Goal: Task Accomplishment & Management: Complete application form

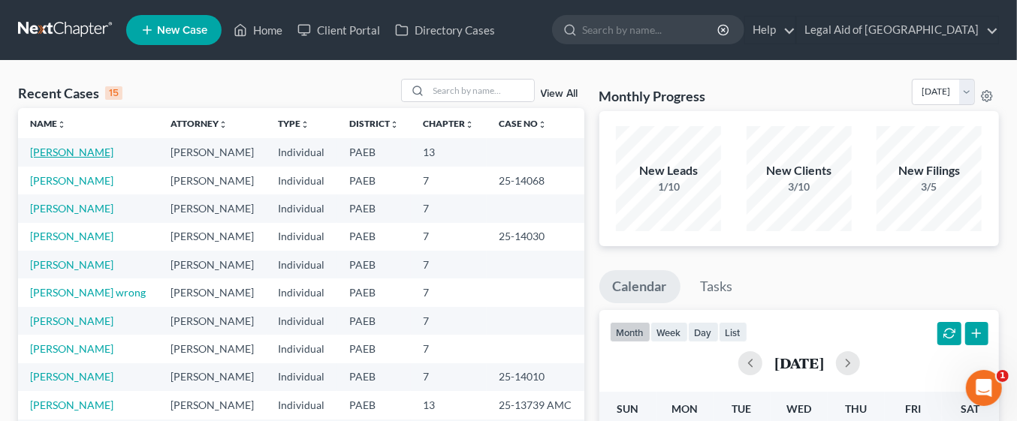
click at [90, 152] on link "[PERSON_NAME]" at bounding box center [71, 152] width 83 height 13
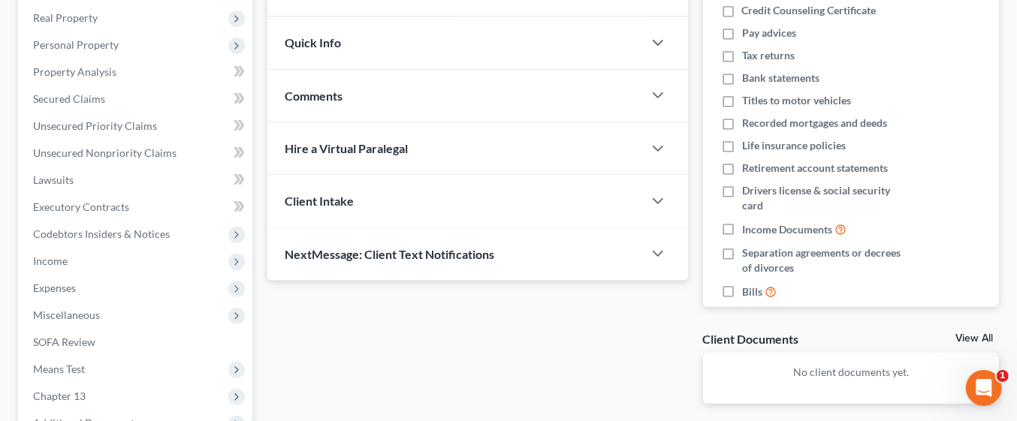
scroll to position [402, 0]
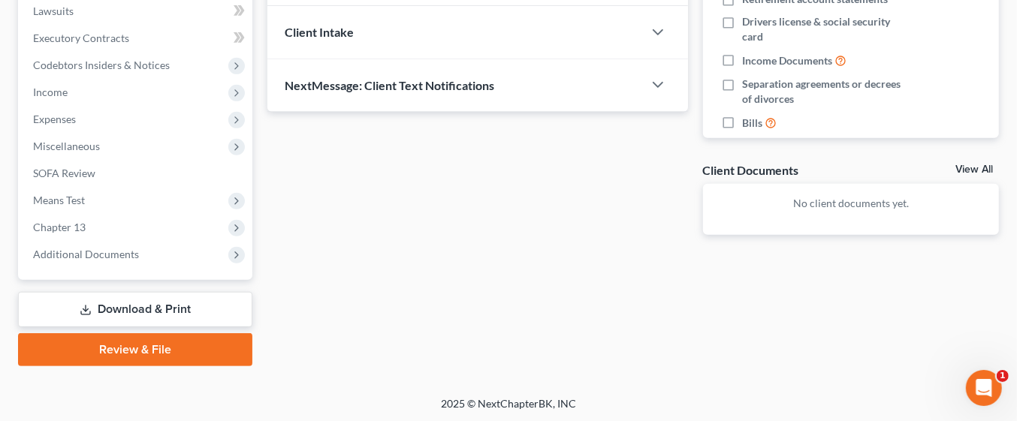
click at [195, 306] on link "Download & Print" at bounding box center [135, 309] width 234 height 35
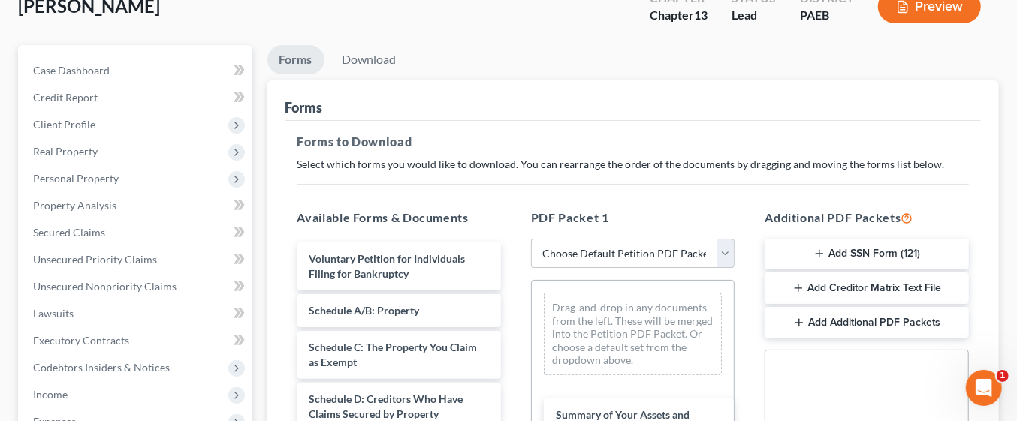
scroll to position [107, 0]
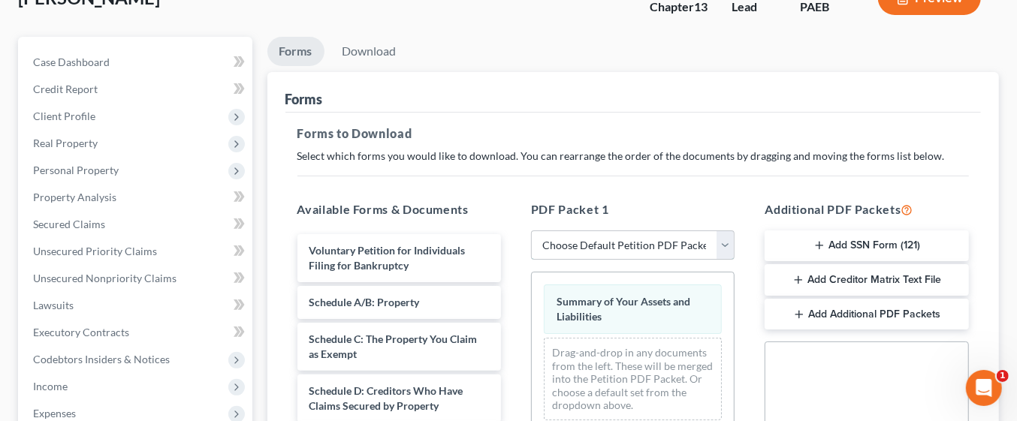
click at [728, 252] on select "Choose Default Petition PDF Packet Complete Bankruptcy Petition (all forms and …" at bounding box center [633, 246] width 204 height 30
select select "0"
click at [531, 231] on select "Choose Default Petition PDF Packet Complete Bankruptcy Petition (all forms and …" at bounding box center [633, 246] width 204 height 30
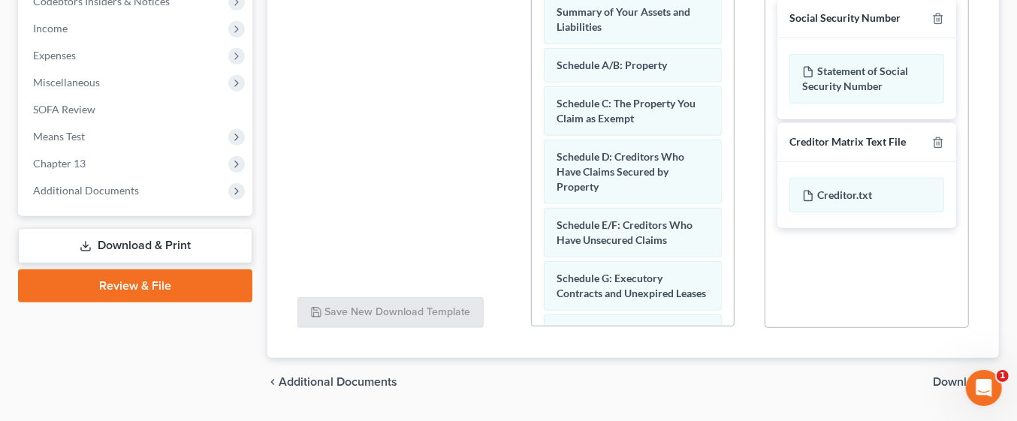
scroll to position [505, 0]
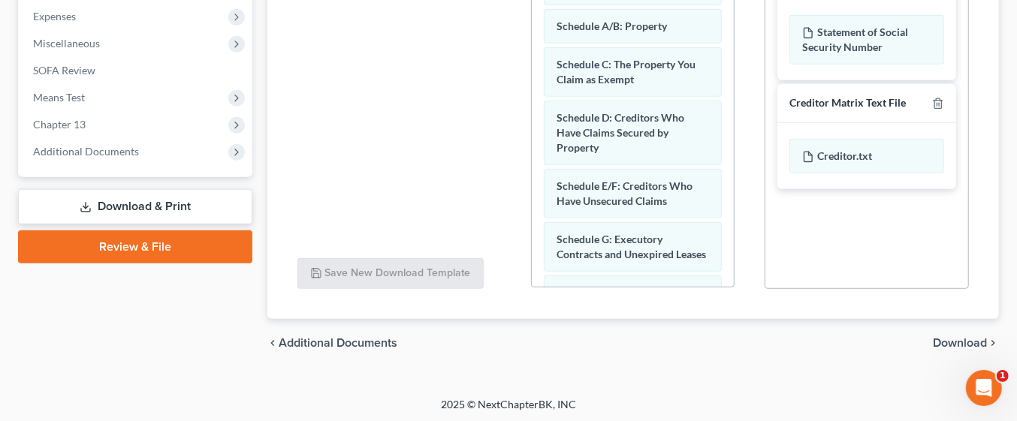
click at [967, 342] on span "Download" at bounding box center [960, 343] width 54 height 12
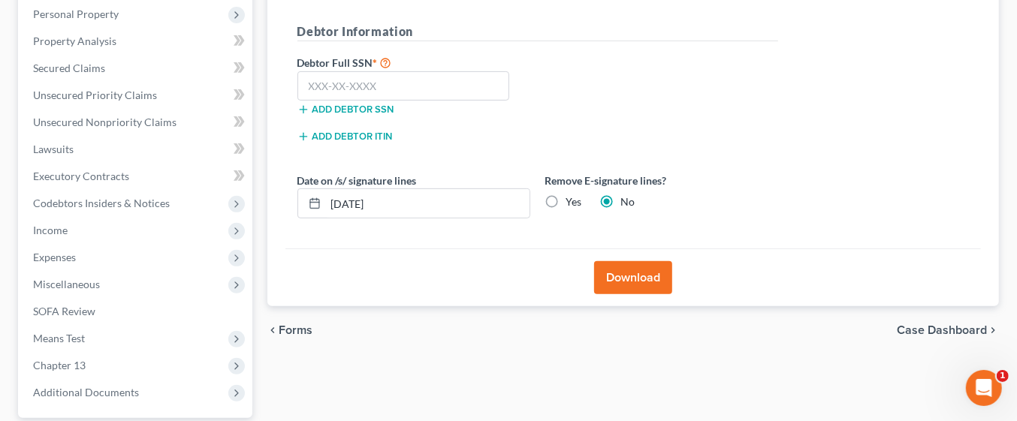
scroll to position [263, 0]
paste input "072-68-6133"
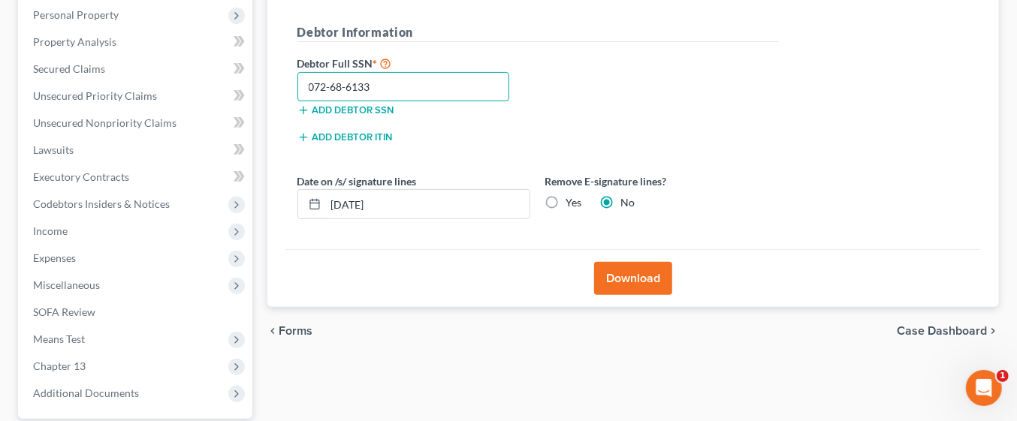
type input "072-68-6133"
click at [657, 283] on button "Download" at bounding box center [633, 278] width 78 height 33
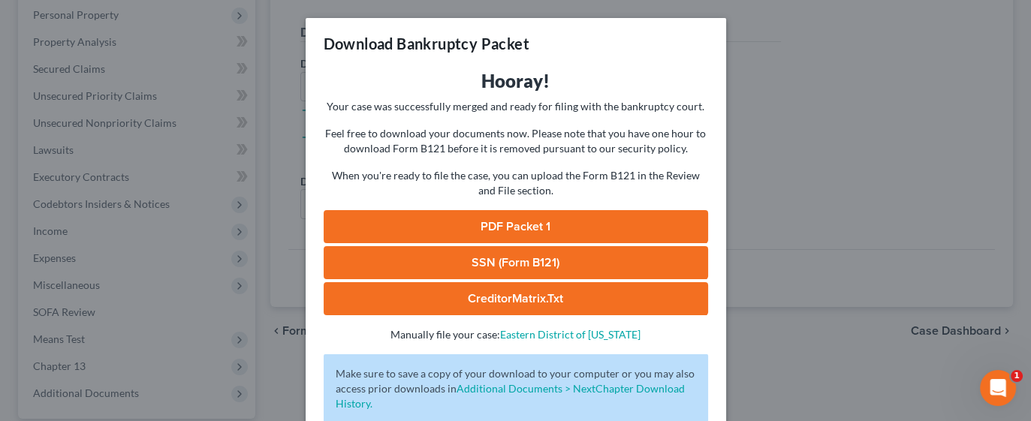
click at [524, 226] on link "PDF Packet 1" at bounding box center [516, 226] width 385 height 33
click at [877, 174] on div "Download Bankruptcy Packet Hooray! Your case was successfully merged and ready …" at bounding box center [515, 210] width 1031 height 421
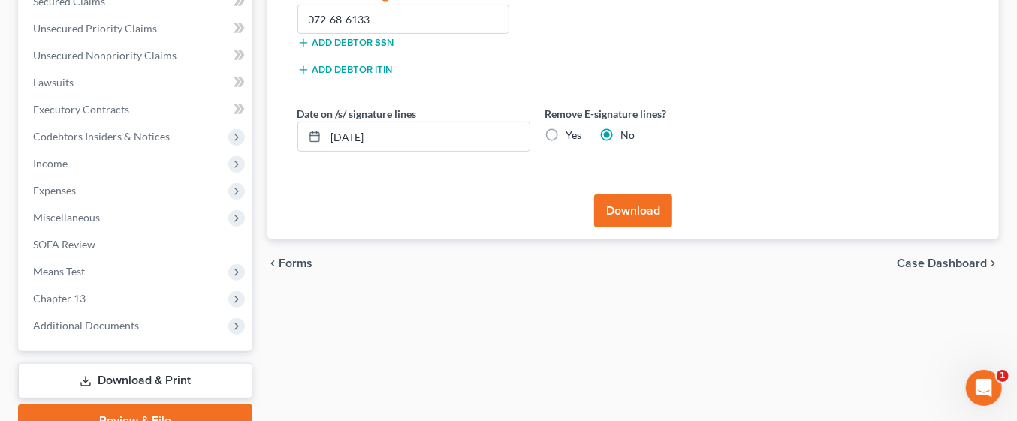
scroll to position [328, 0]
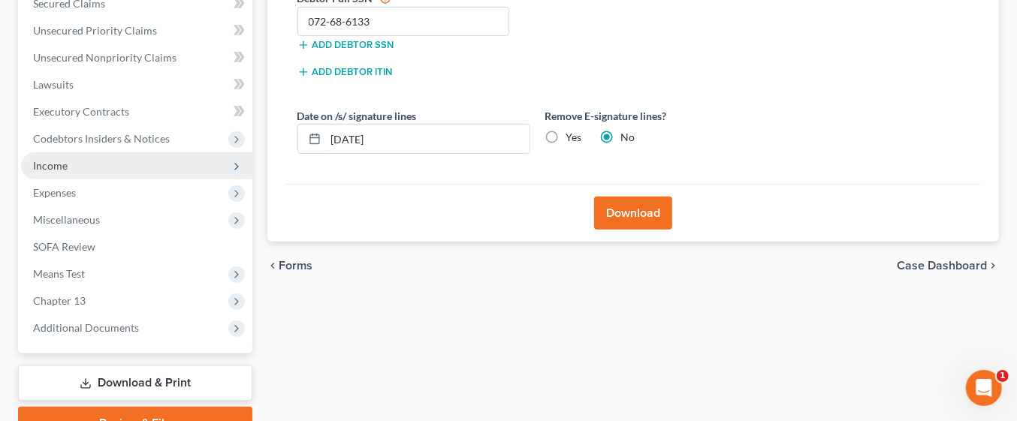
click at [74, 165] on span "Income" at bounding box center [136, 165] width 231 height 27
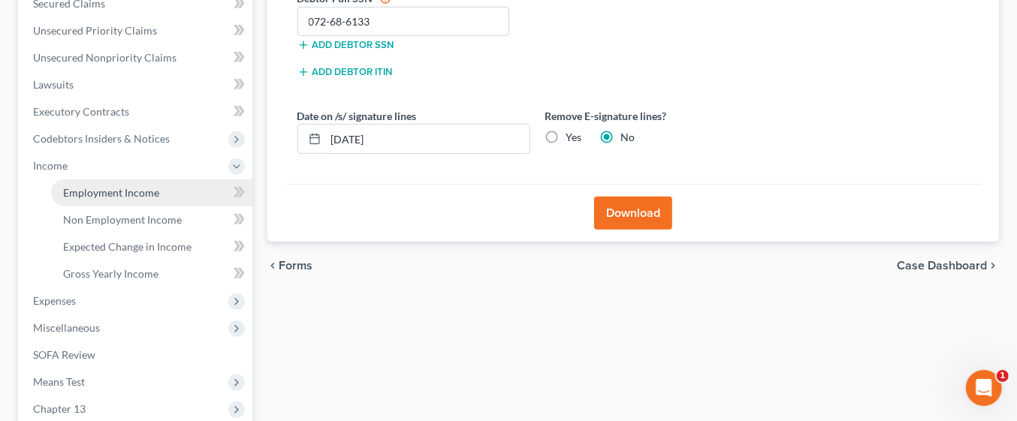
click at [143, 195] on span "Employment Income" at bounding box center [111, 192] width 96 height 13
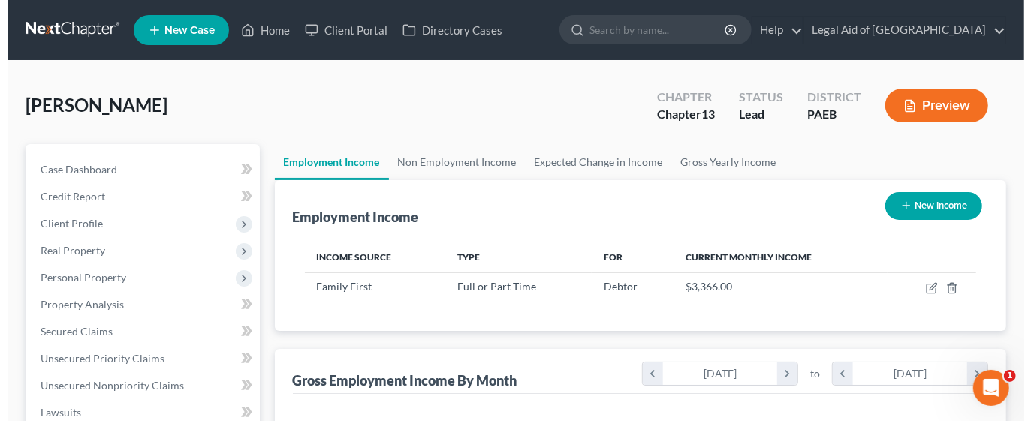
scroll to position [267, 409]
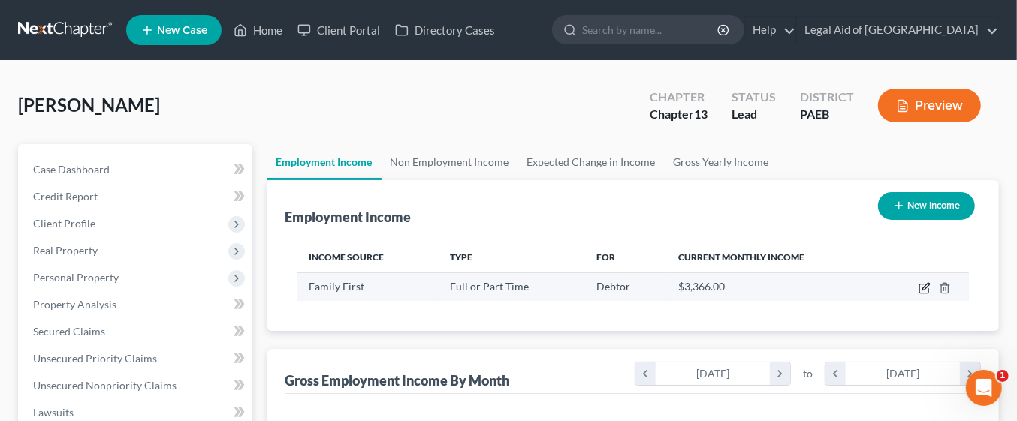
click at [925, 289] on icon "button" at bounding box center [925, 288] width 12 height 12
select select "0"
select select "39"
select select "0"
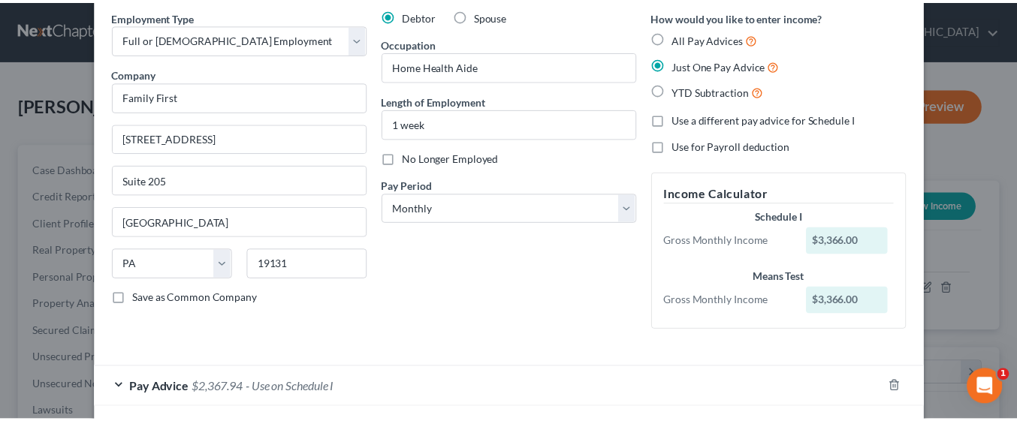
scroll to position [128, 0]
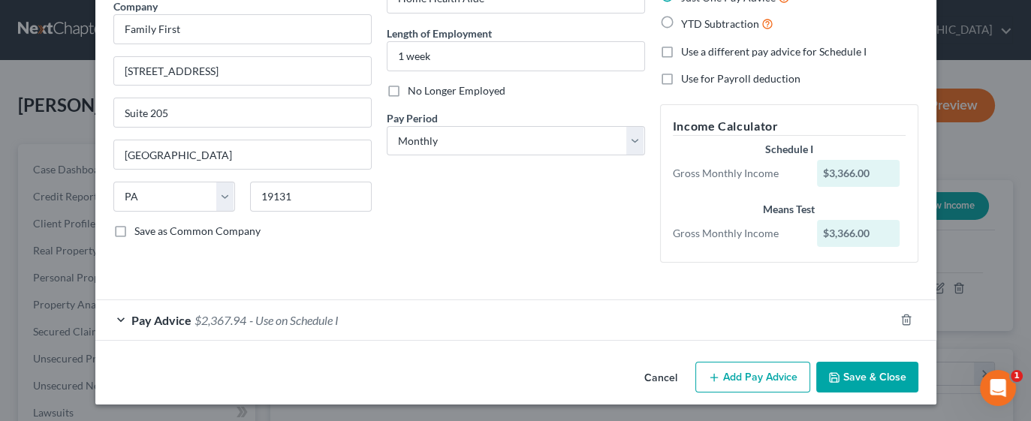
click at [849, 374] on button "Save & Close" at bounding box center [868, 378] width 102 height 32
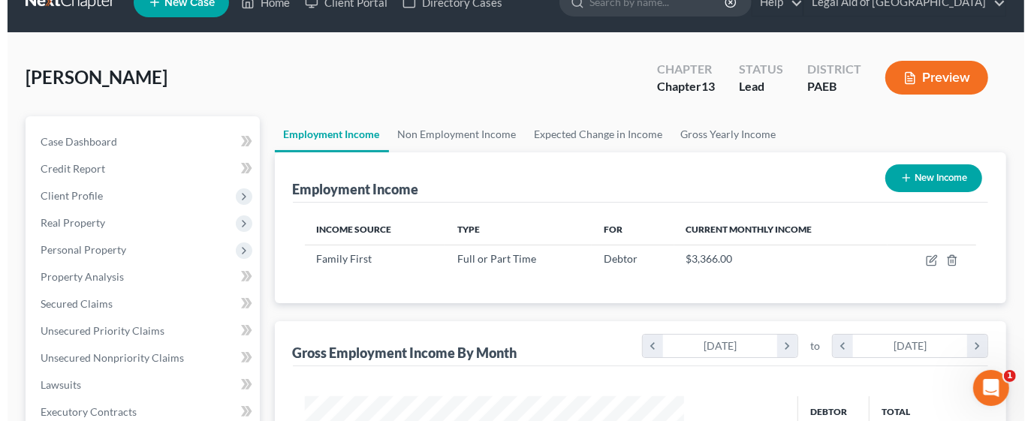
scroll to position [24, 0]
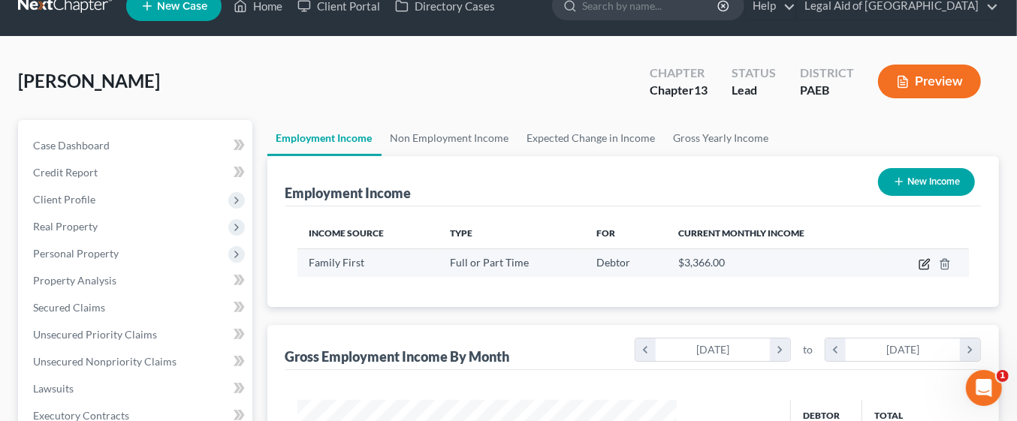
click at [930, 266] on icon "button" at bounding box center [925, 264] width 12 height 12
select select "0"
select select "39"
select select "0"
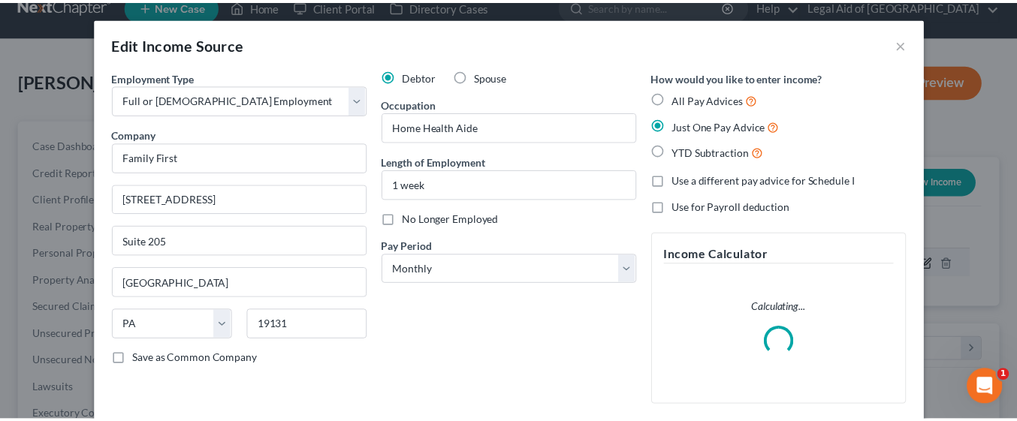
scroll to position [267, 415]
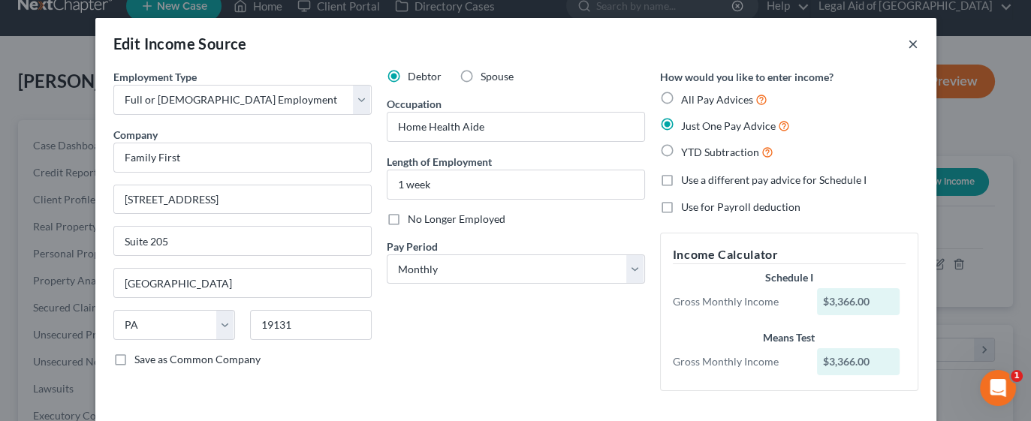
click at [910, 43] on button "×" at bounding box center [913, 44] width 11 height 18
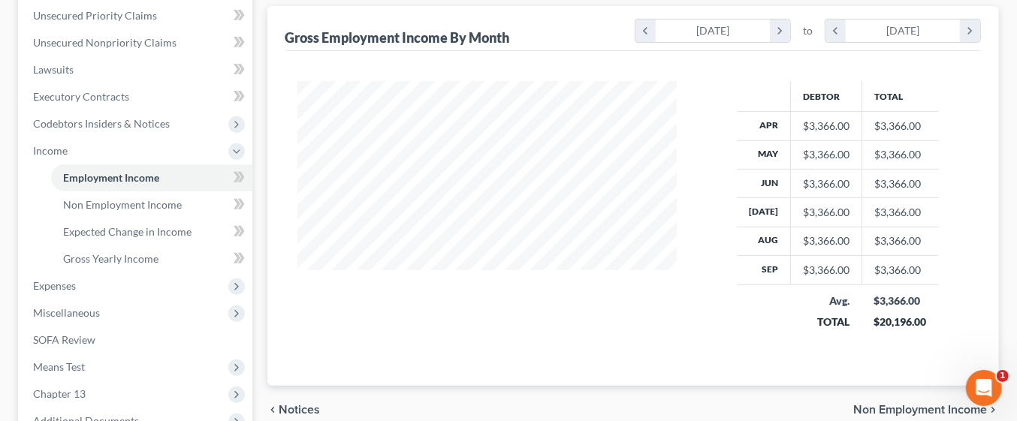
scroll to position [371, 0]
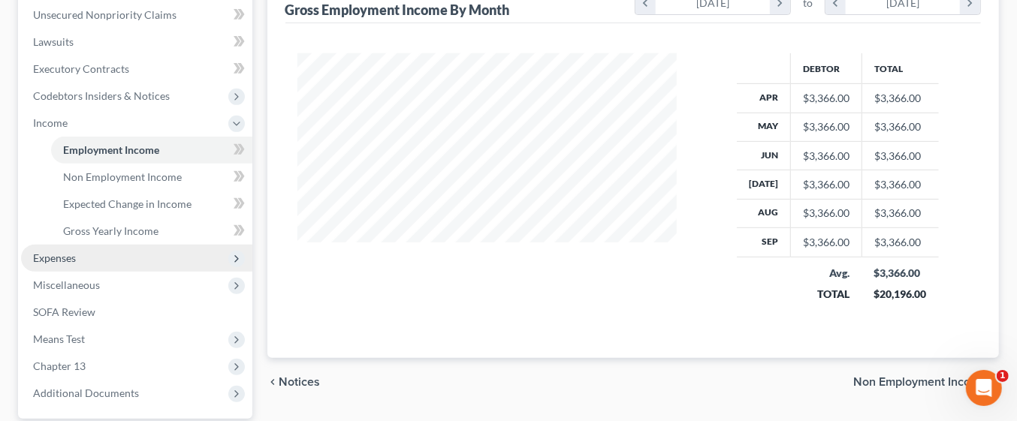
click at [71, 256] on span "Expenses" at bounding box center [54, 258] width 43 height 13
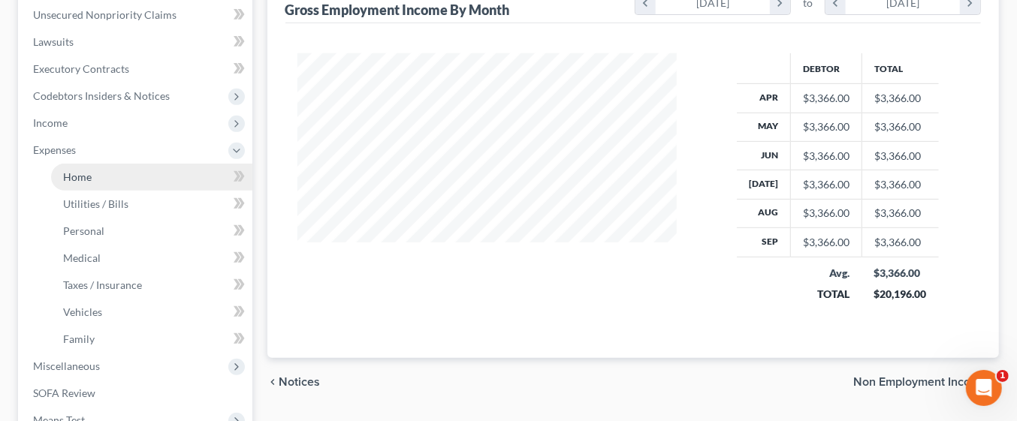
click at [98, 174] on link "Home" at bounding box center [151, 177] width 201 height 27
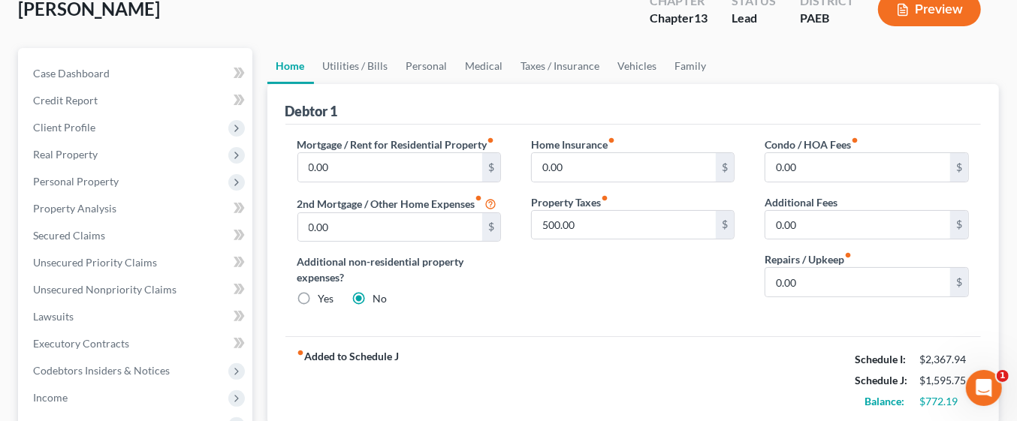
scroll to position [97, 0]
click at [364, 65] on link "Utilities / Bills" at bounding box center [355, 65] width 83 height 36
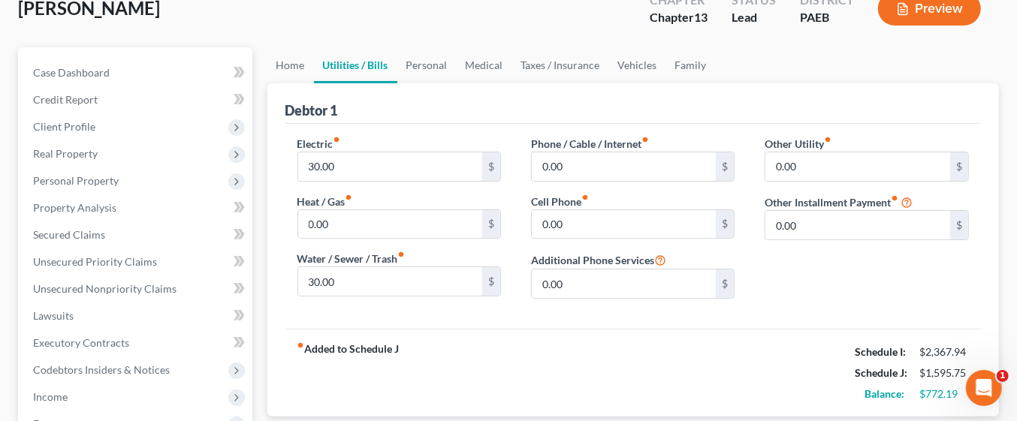
scroll to position [95, 0]
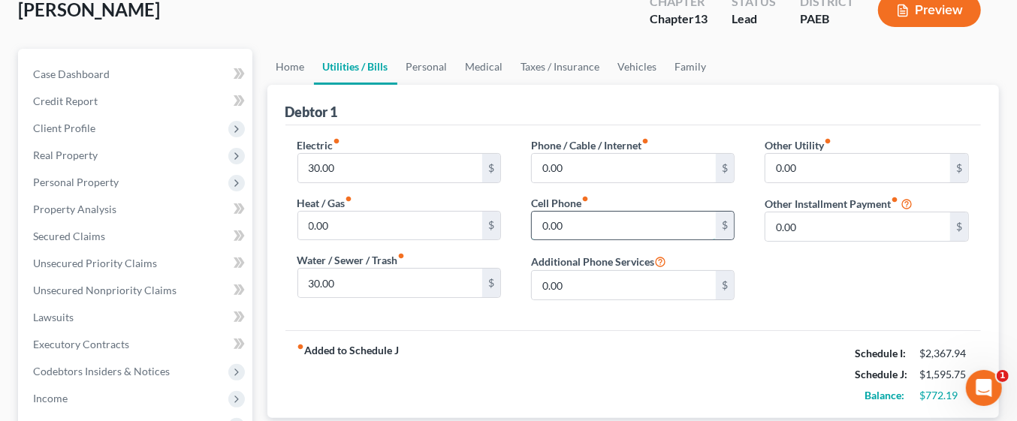
click at [590, 225] on input "0.00" at bounding box center [624, 226] width 185 height 29
type input "50.00"
click at [430, 69] on link "Personal" at bounding box center [426, 67] width 59 height 36
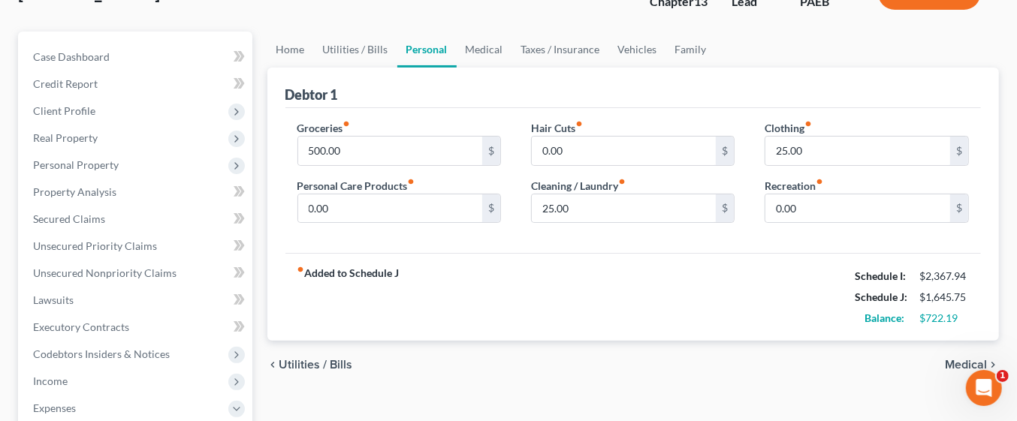
scroll to position [114, 0]
click at [685, 46] on link "Family" at bounding box center [691, 48] width 50 height 36
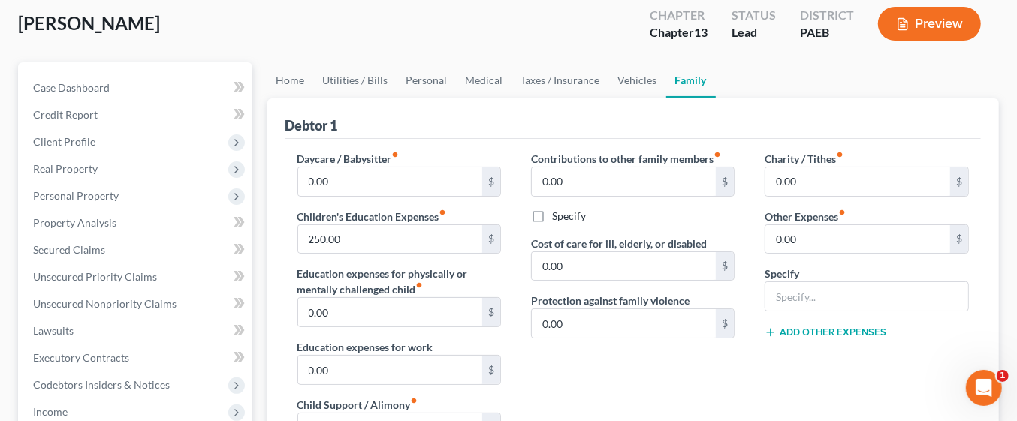
scroll to position [84, 0]
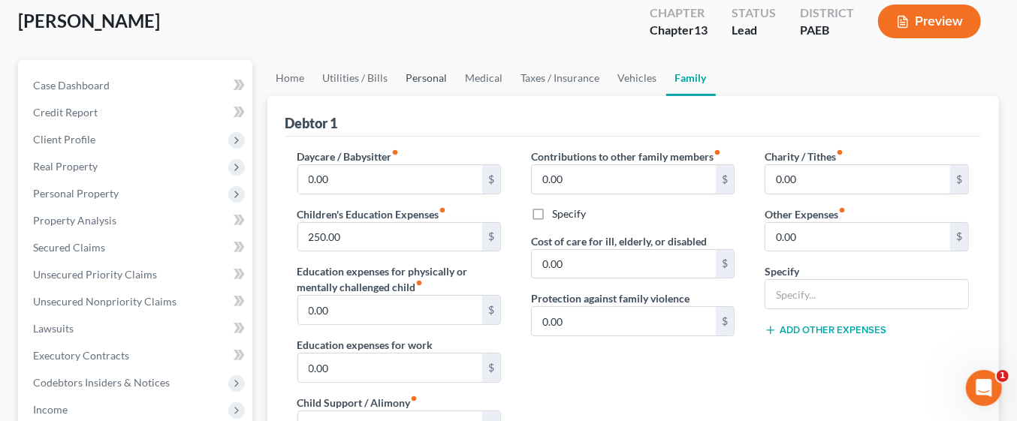
click at [428, 80] on link "Personal" at bounding box center [426, 78] width 59 height 36
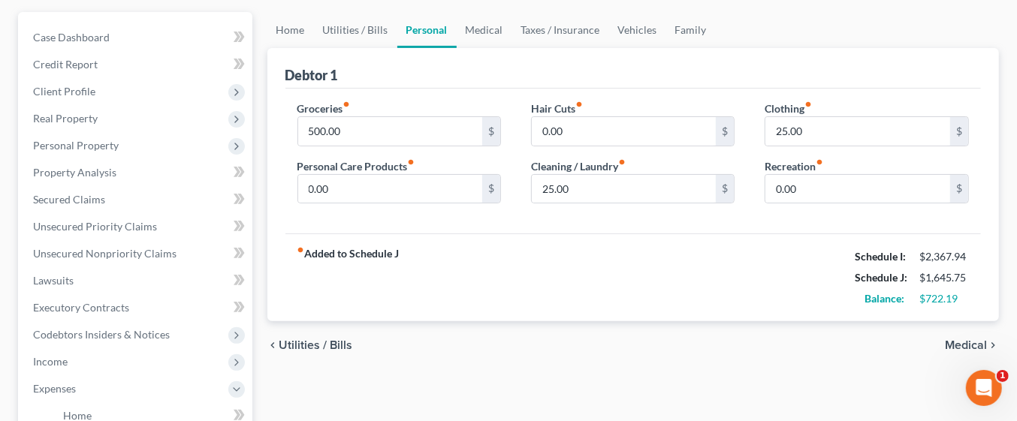
scroll to position [143, 0]
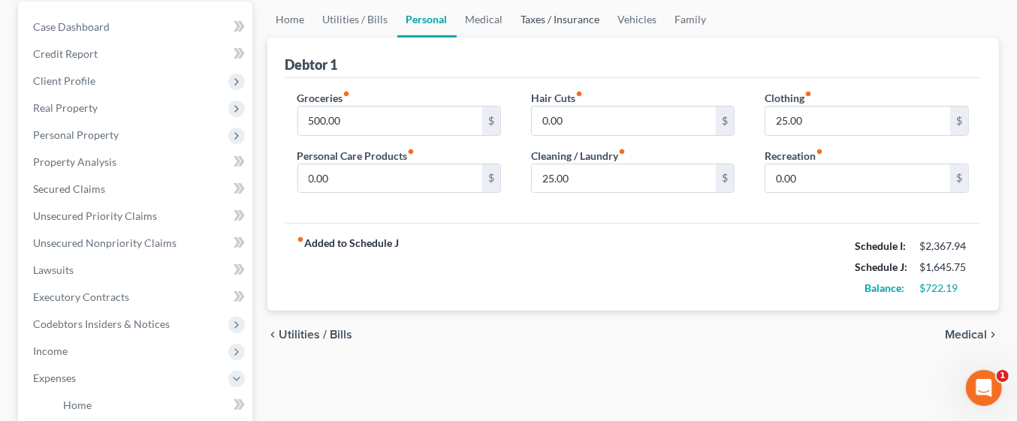
click at [557, 17] on link "Taxes / Insurance" at bounding box center [560, 20] width 97 height 36
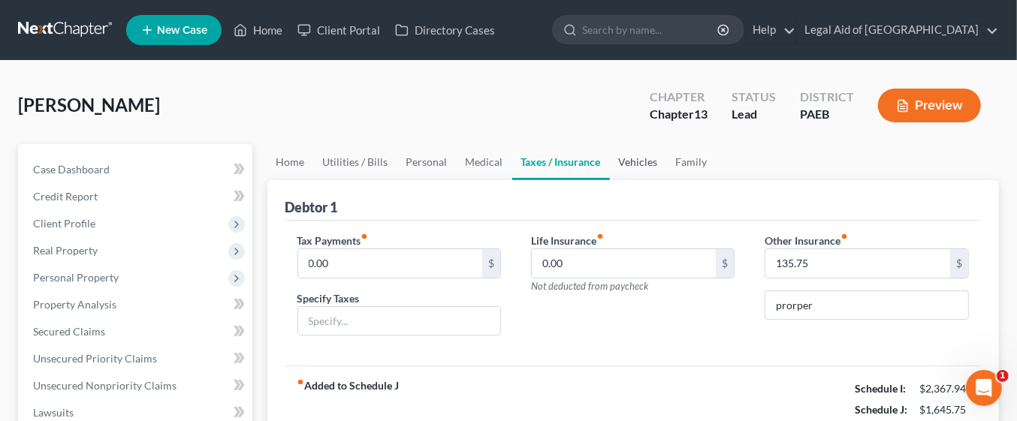
click at [636, 163] on link "Vehicles" at bounding box center [638, 162] width 57 height 36
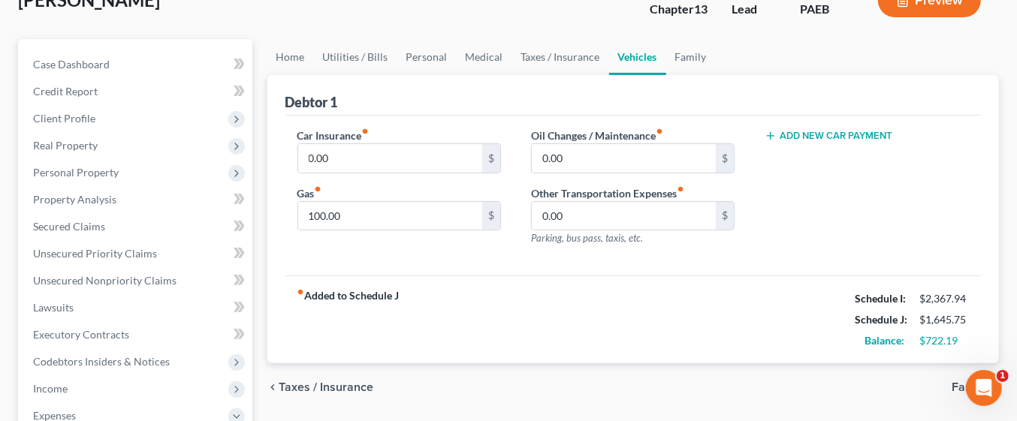
scroll to position [109, 0]
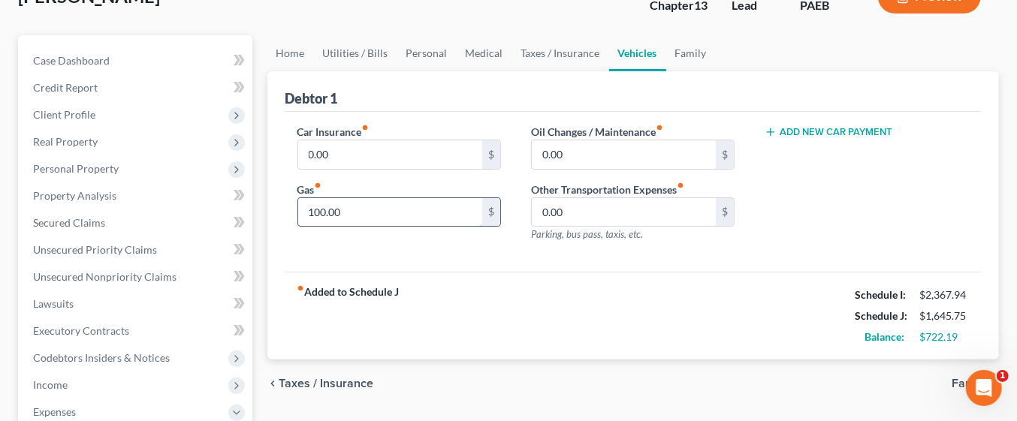
click at [396, 216] on input "100.00" at bounding box center [390, 212] width 185 height 29
click at [572, 51] on link "Taxes / Insurance" at bounding box center [560, 53] width 97 height 36
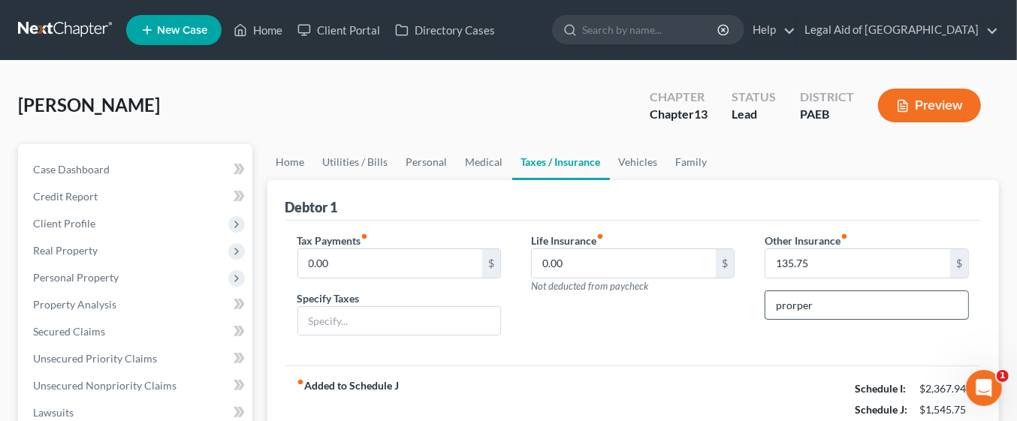
click at [812, 302] on input "prorper" at bounding box center [866, 305] width 202 height 29
type input "p"
type input "Homeowners Insurance"
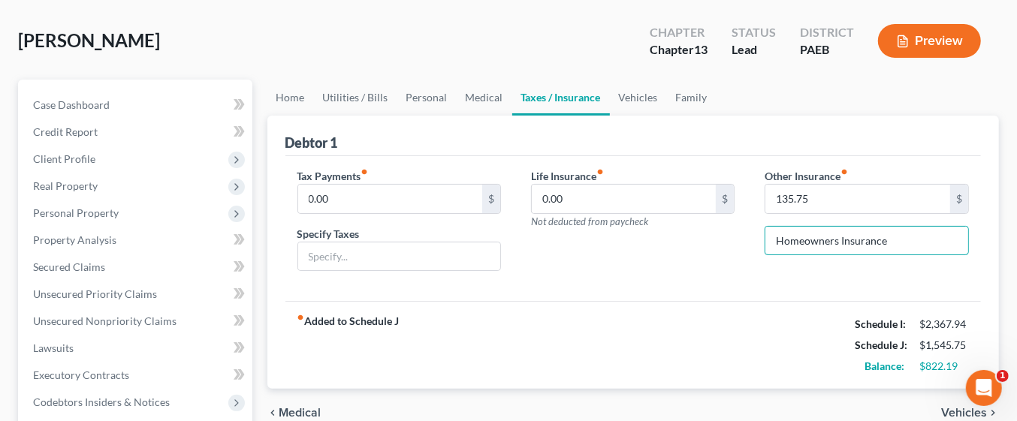
scroll to position [71, 0]
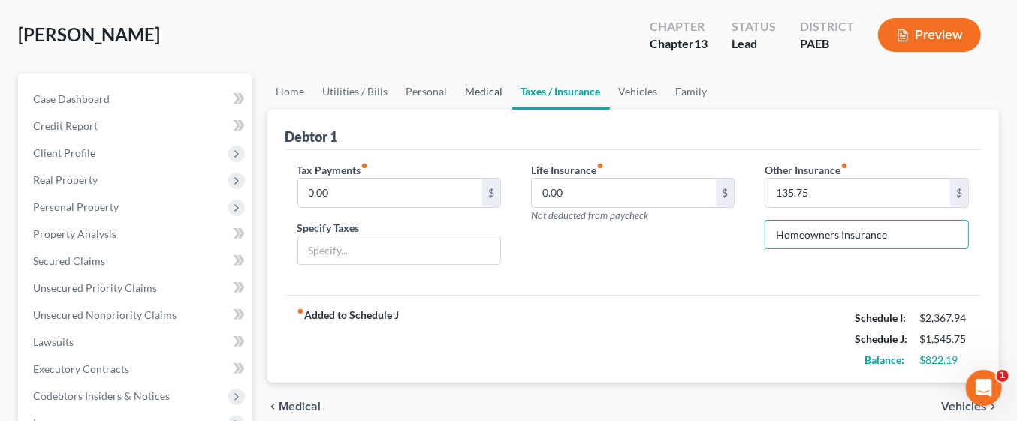
click at [482, 94] on link "Medical" at bounding box center [485, 92] width 56 height 36
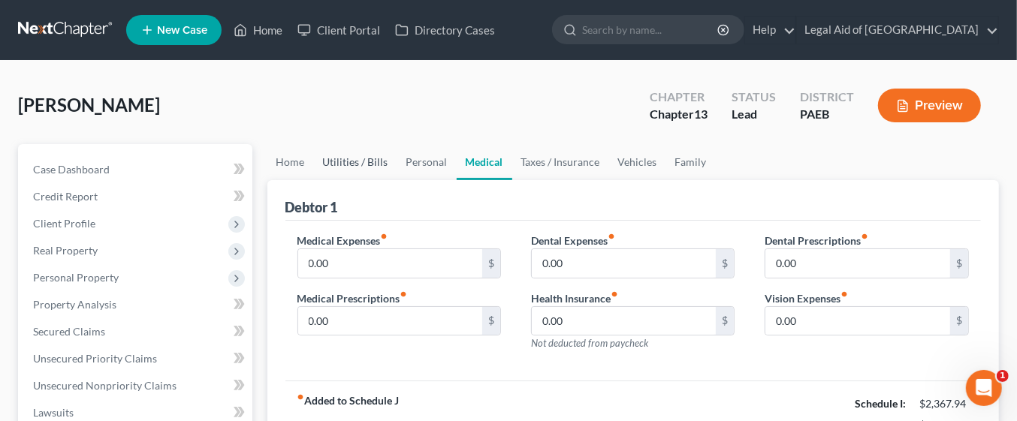
click at [349, 163] on link "Utilities / Bills" at bounding box center [355, 162] width 83 height 36
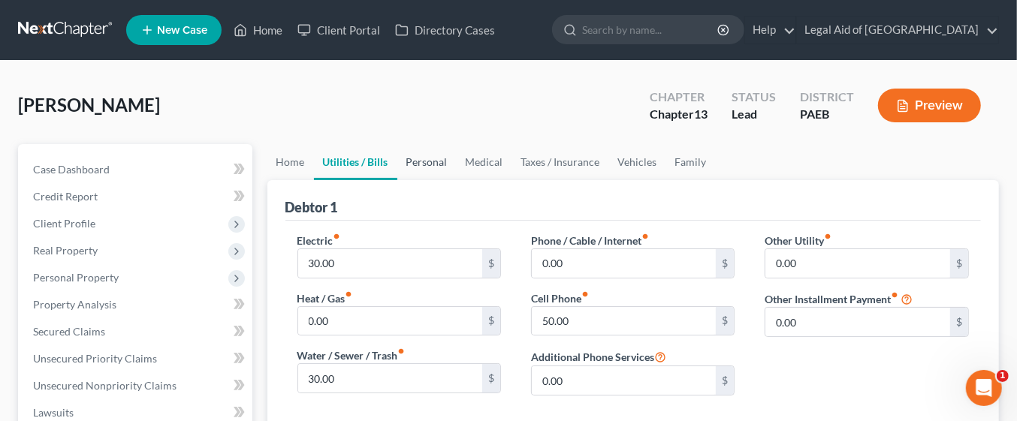
click at [422, 161] on link "Personal" at bounding box center [426, 162] width 59 height 36
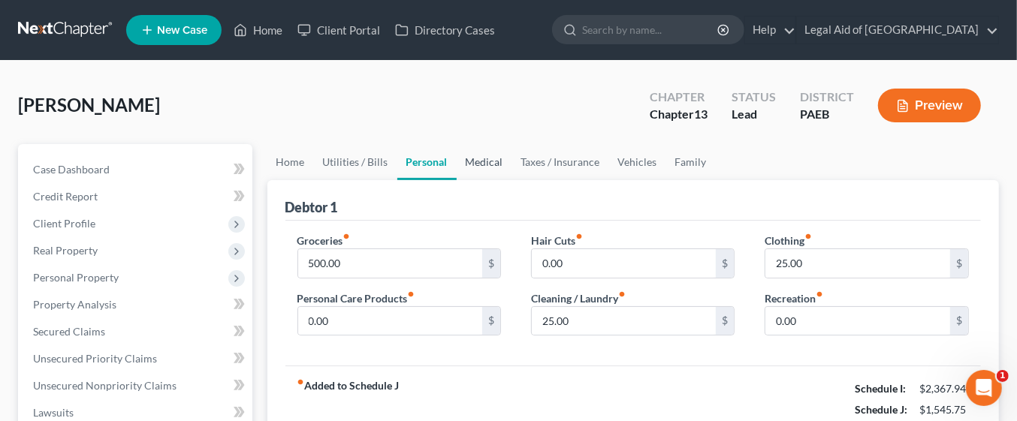
click at [486, 163] on link "Medical" at bounding box center [485, 162] width 56 height 36
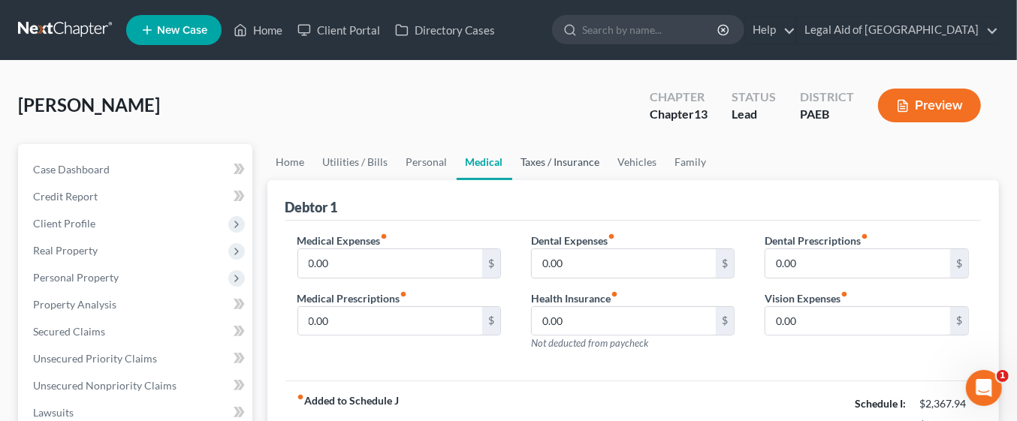
click at [557, 165] on link "Taxes / Insurance" at bounding box center [560, 162] width 97 height 36
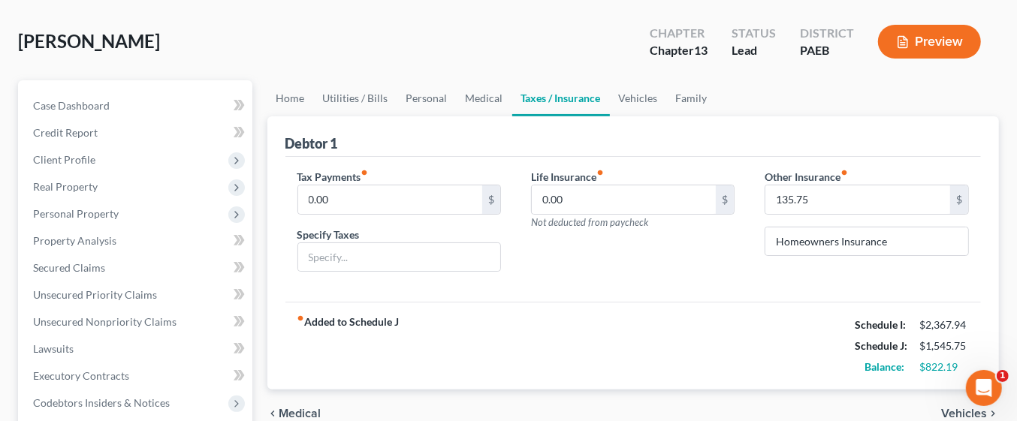
scroll to position [100, 0]
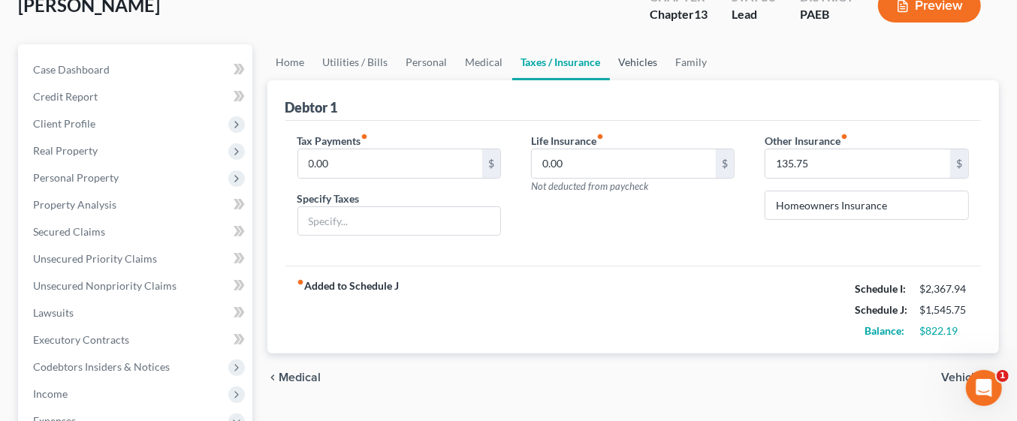
click at [631, 65] on link "Vehicles" at bounding box center [638, 62] width 57 height 36
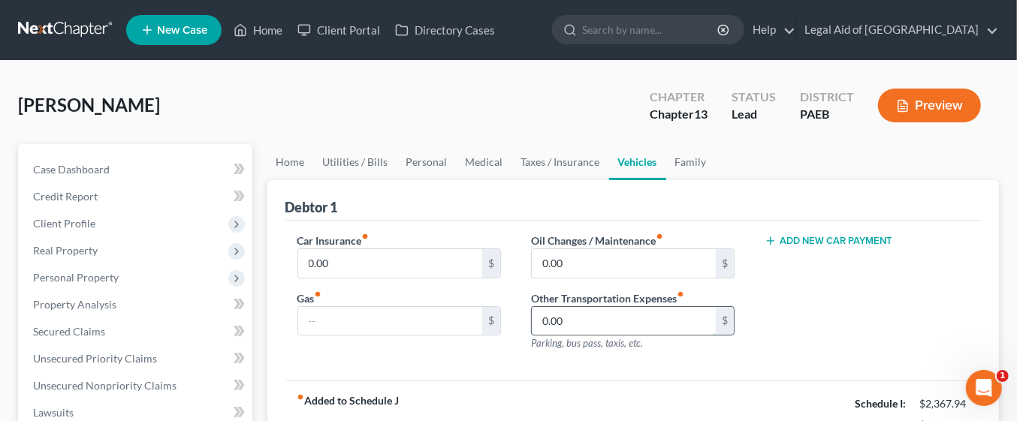
click at [617, 319] on input "0.00" at bounding box center [624, 321] width 185 height 29
type input "50.00"
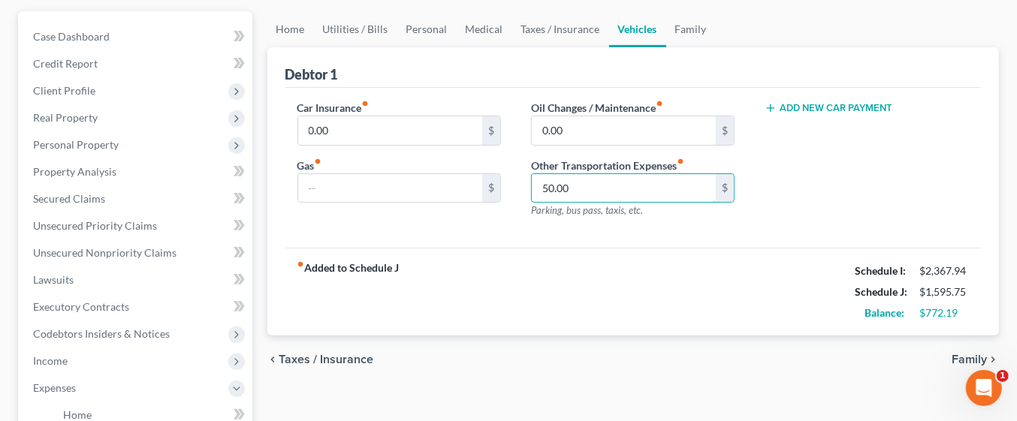
scroll to position [136, 0]
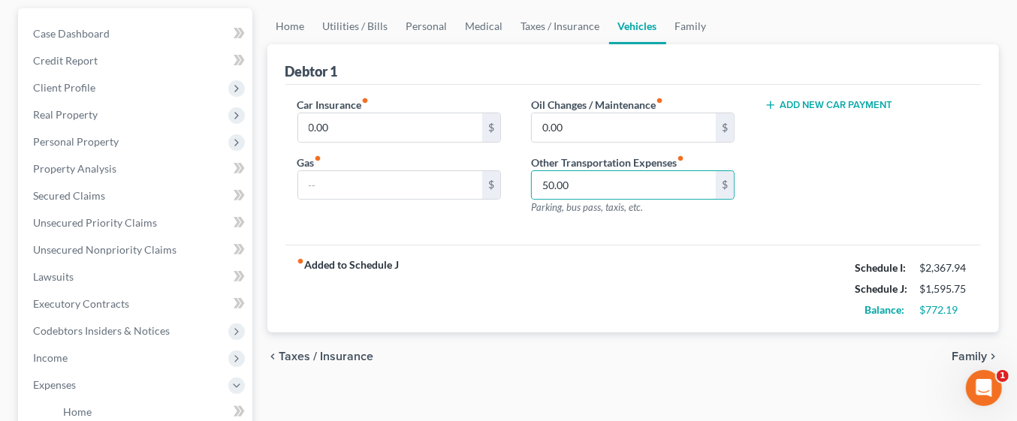
click at [749, 297] on div "fiber_manual_record Added to Schedule J Schedule I: $2,367.94 Schedule J: $1,59…" at bounding box center [633, 289] width 696 height 88
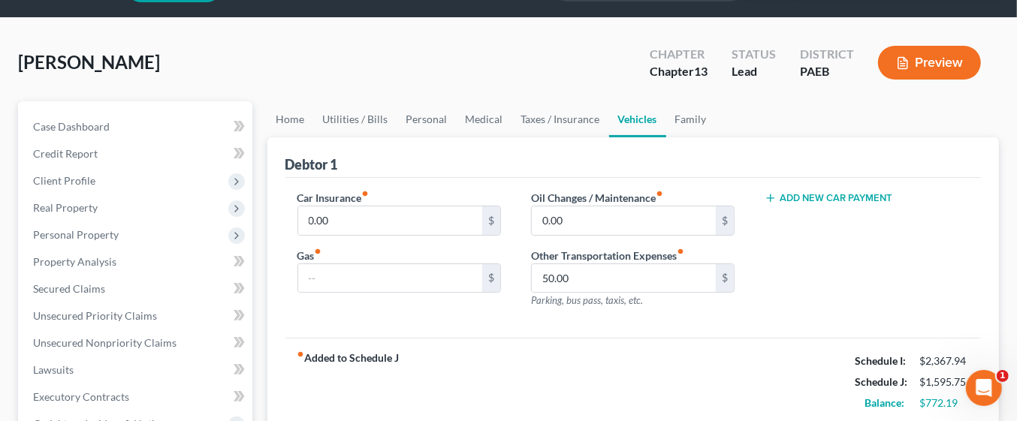
scroll to position [0, 0]
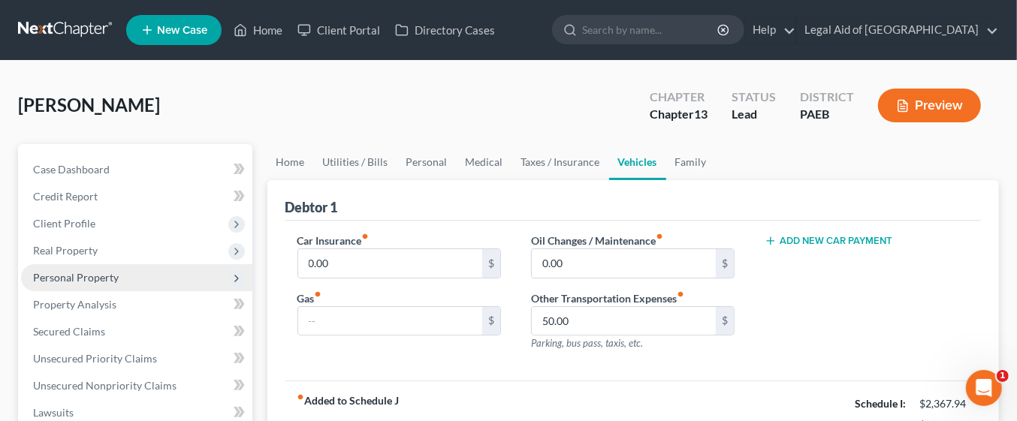
click at [112, 278] on span "Personal Property" at bounding box center [76, 277] width 86 height 13
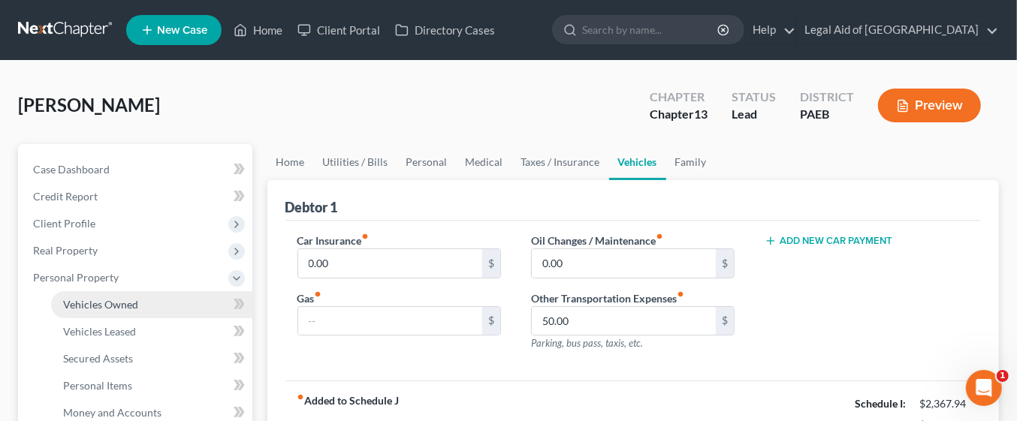
click at [140, 304] on link "Vehicles Owned" at bounding box center [151, 304] width 201 height 27
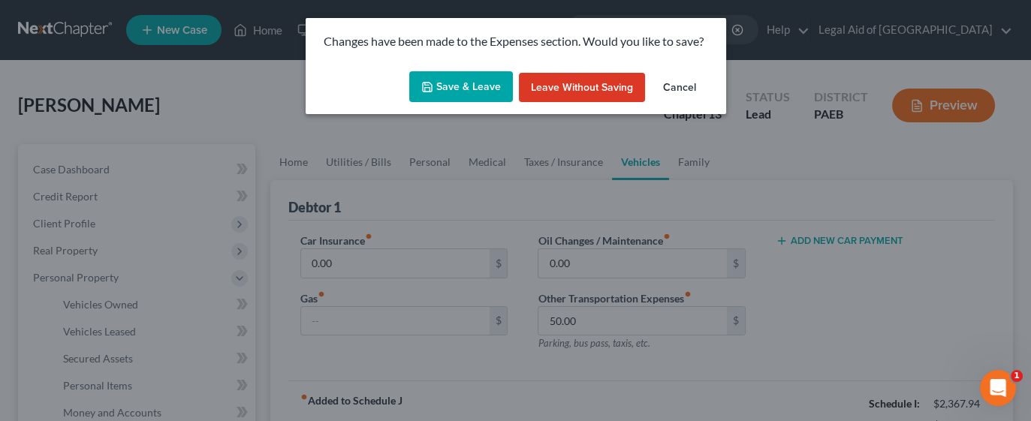
click at [471, 86] on button "Save & Leave" at bounding box center [461, 87] width 104 height 32
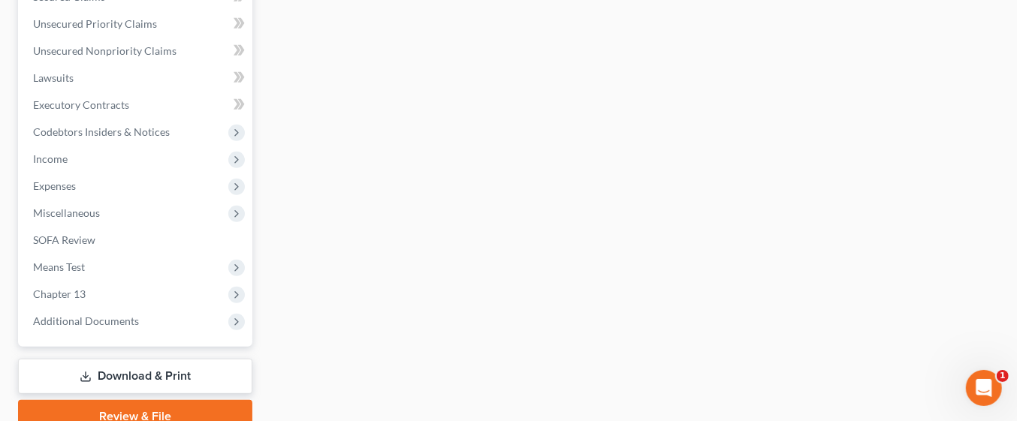
scroll to position [672, 0]
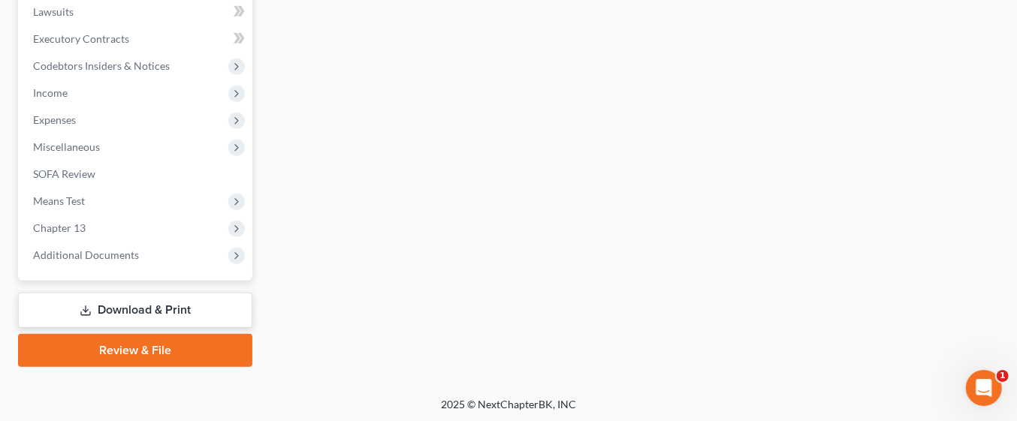
click at [172, 312] on link "Download & Print" at bounding box center [135, 310] width 234 height 35
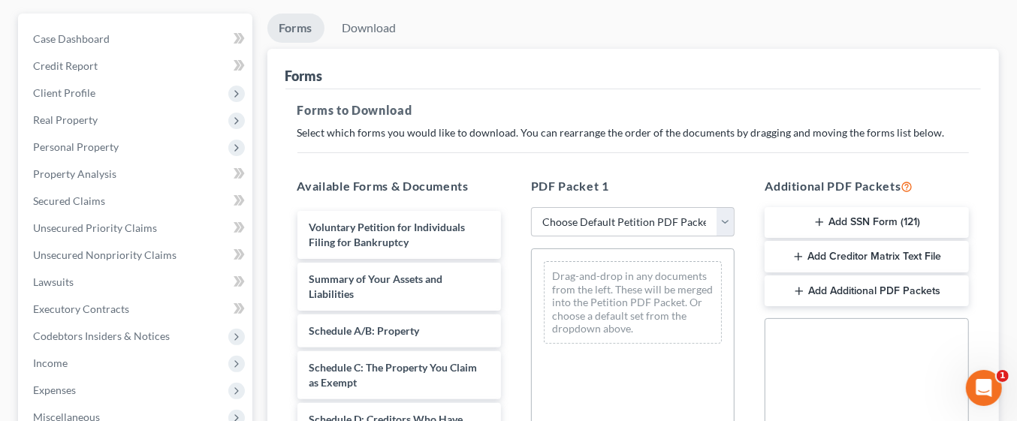
scroll to position [131, 0]
click at [732, 228] on select "Choose Default Petition PDF Packet Complete Bankruptcy Petition (all forms and …" at bounding box center [633, 222] width 204 height 30
select select "0"
click at [531, 207] on select "Choose Default Petition PDF Packet Complete Bankruptcy Petition (all forms and …" at bounding box center [633, 222] width 204 height 30
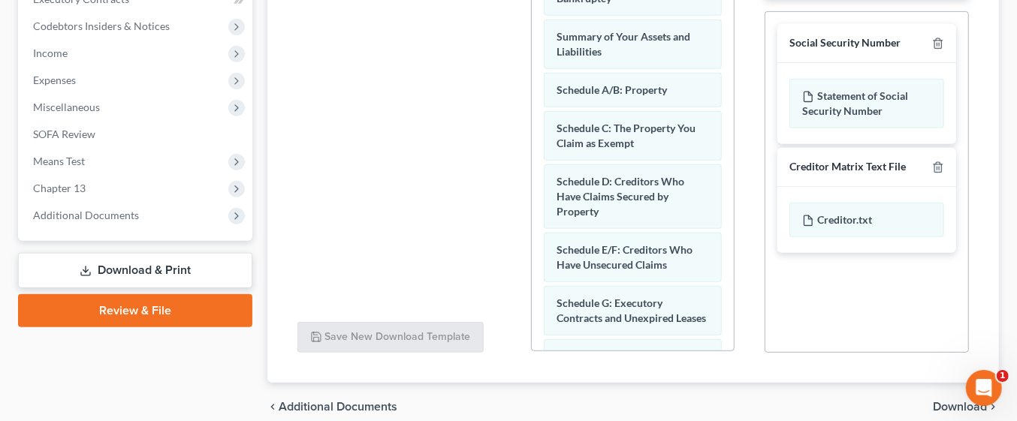
scroll to position [505, 0]
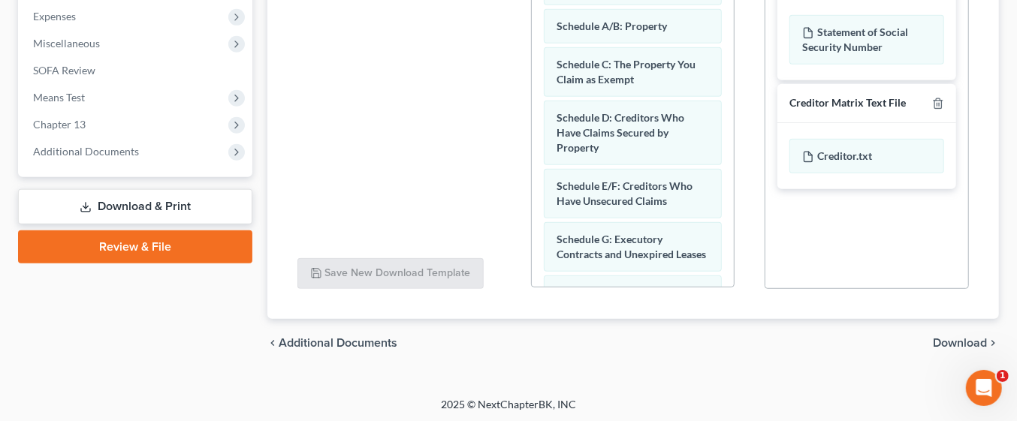
click at [956, 342] on span "Download" at bounding box center [960, 343] width 54 height 12
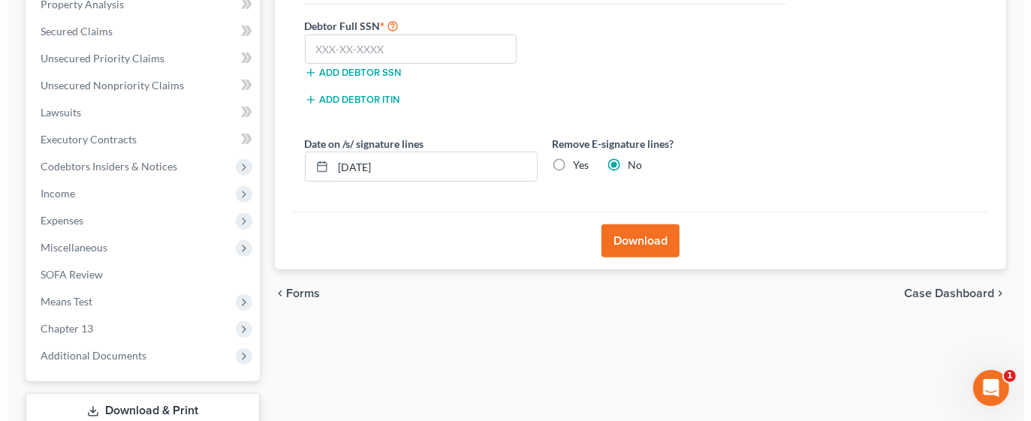
scroll to position [300, 0]
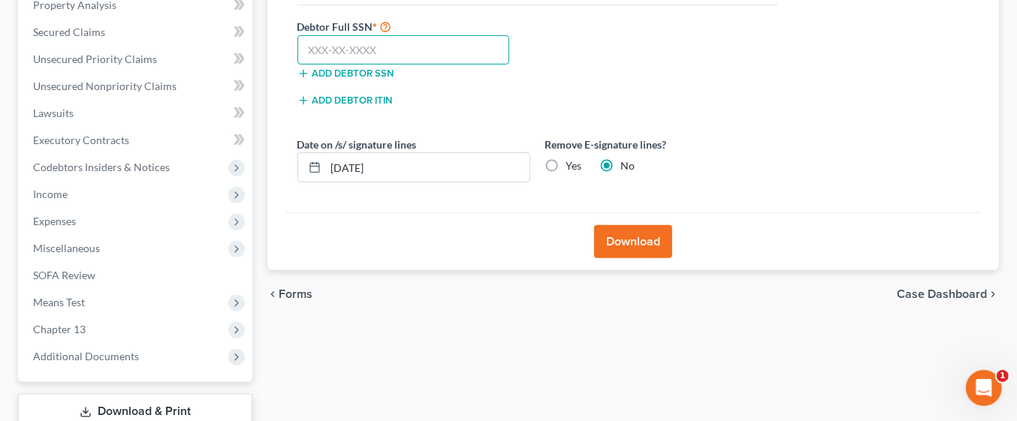
paste input "072-68-6133"
type input "072-68-6133"
click at [657, 242] on button "Download" at bounding box center [633, 241] width 78 height 33
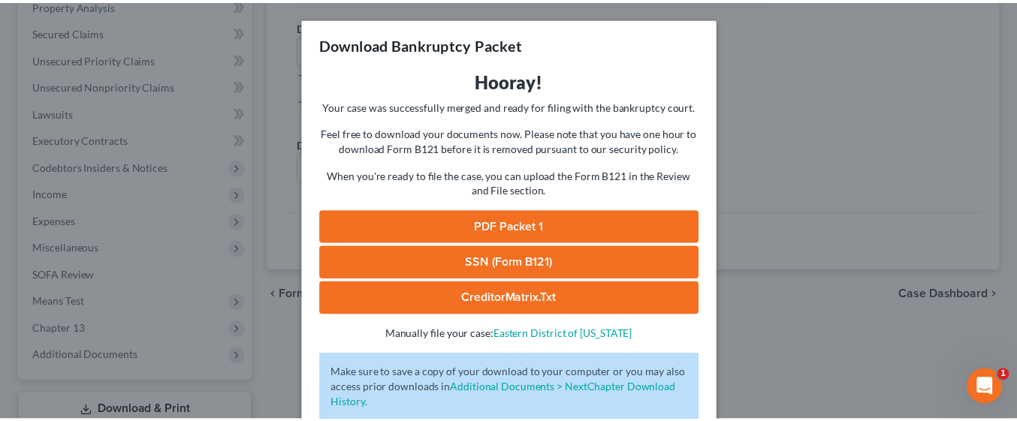
scroll to position [94, 0]
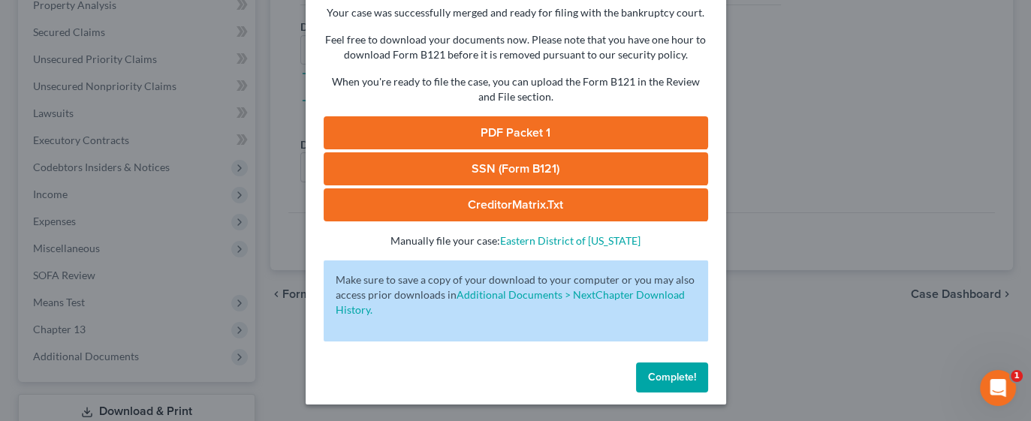
click at [681, 374] on span "Complete!" at bounding box center [672, 377] width 48 height 13
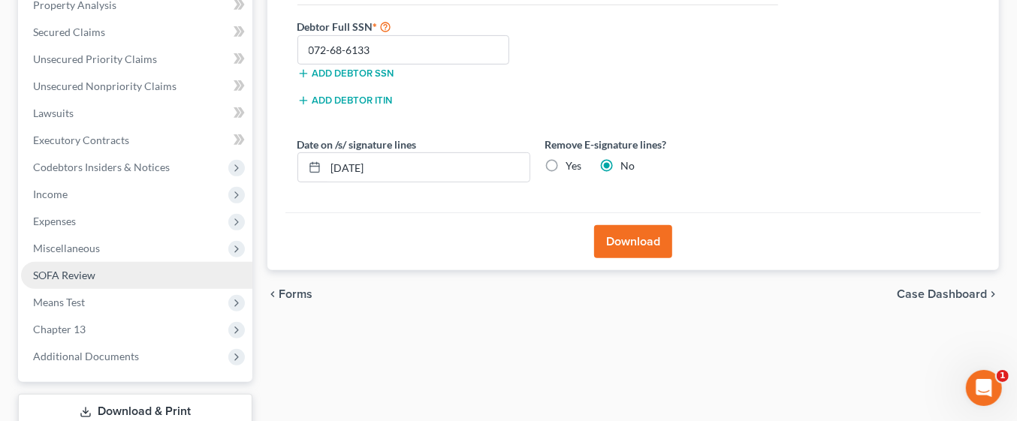
click at [98, 283] on link "SOFA Review" at bounding box center [136, 275] width 231 height 27
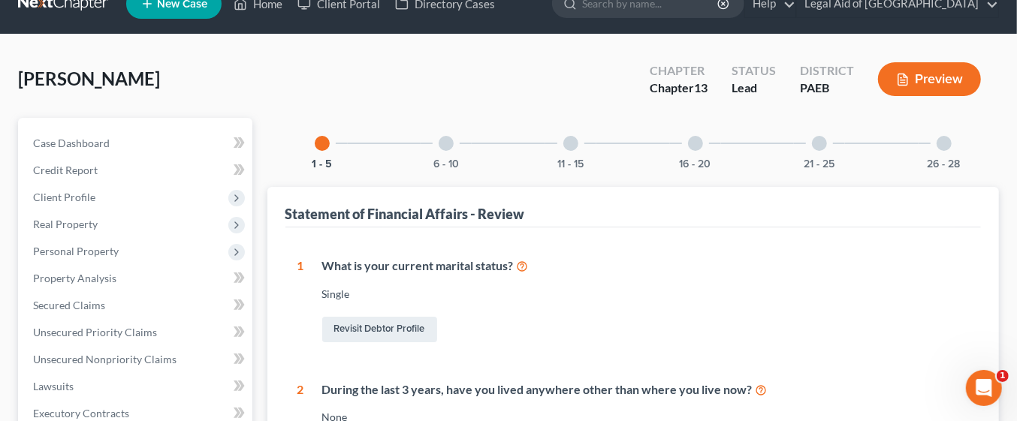
scroll to position [25, 0]
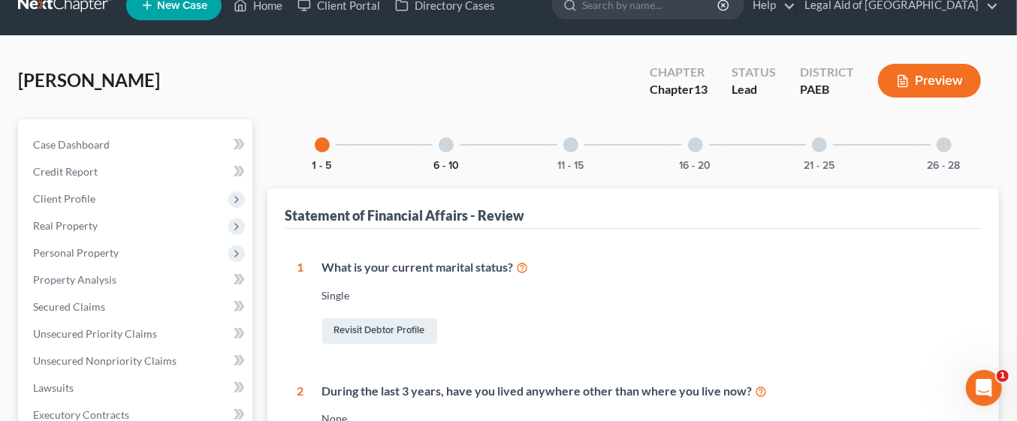
click at [448, 162] on button "6 - 10" at bounding box center [446, 166] width 26 height 11
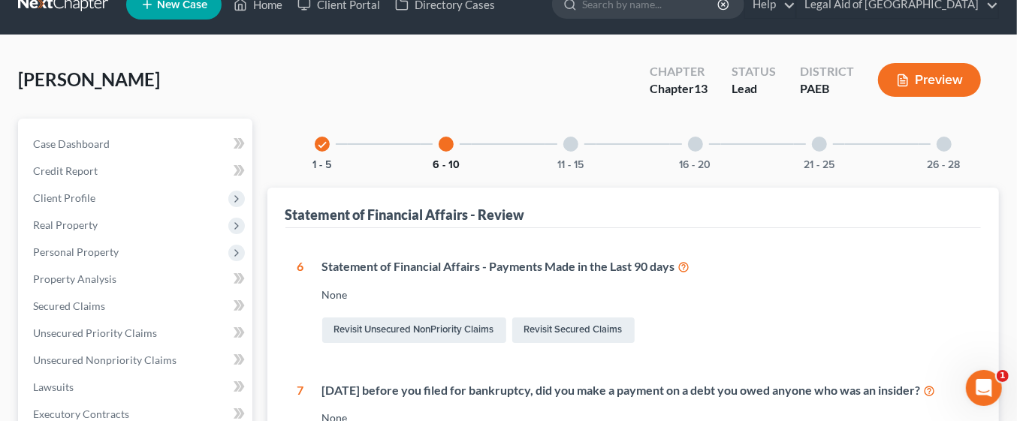
scroll to position [0, 0]
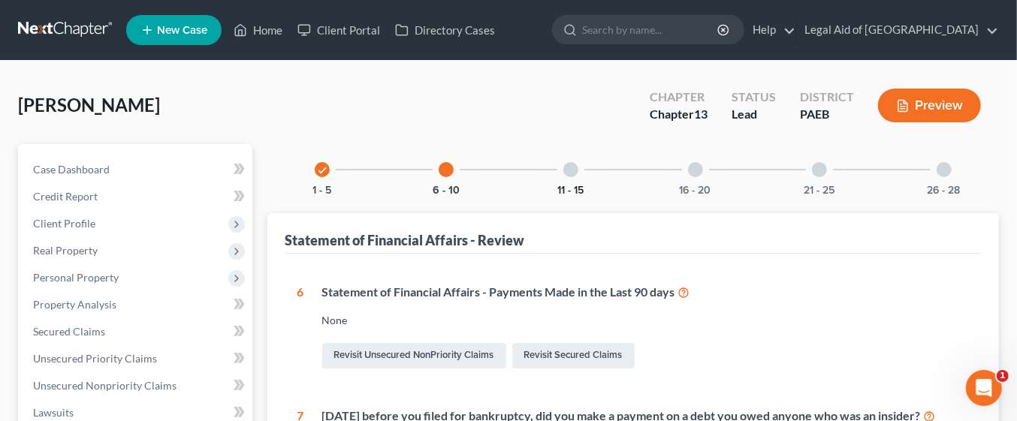
click at [572, 186] on button "11 - 15" at bounding box center [570, 191] width 26 height 11
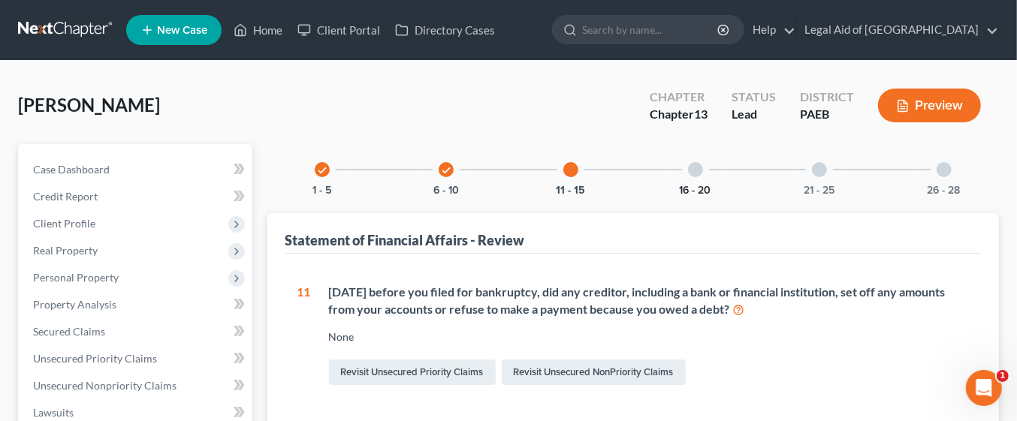
click at [696, 186] on button "16 - 20" at bounding box center [696, 191] width 32 height 11
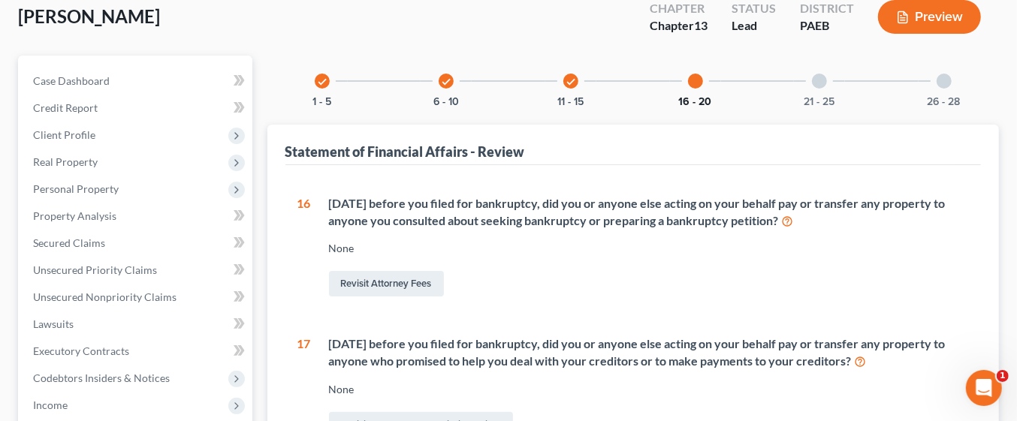
scroll to position [87, 0]
click at [693, 100] on button "16 - 20" at bounding box center [695, 103] width 33 height 11
click at [695, 77] on div at bounding box center [695, 82] width 15 height 15
click at [824, 78] on div at bounding box center [819, 82] width 15 height 15
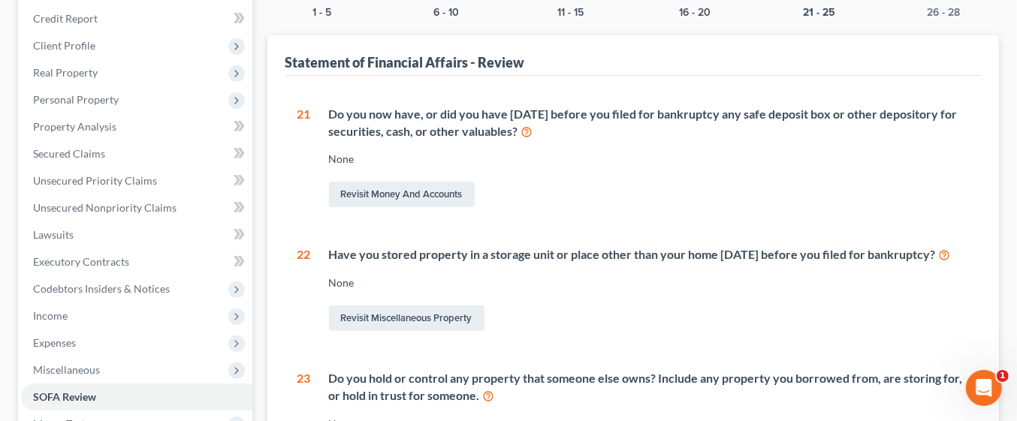
scroll to position [182, 0]
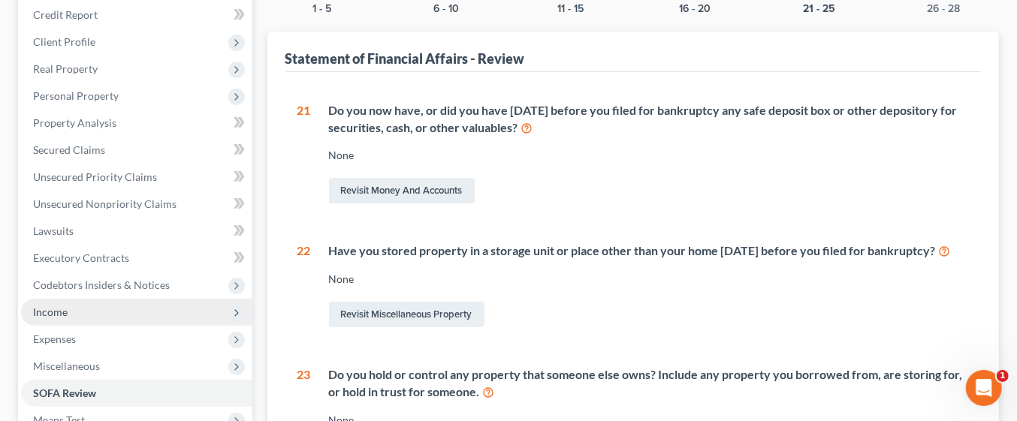
click at [83, 317] on span "Income" at bounding box center [136, 312] width 231 height 27
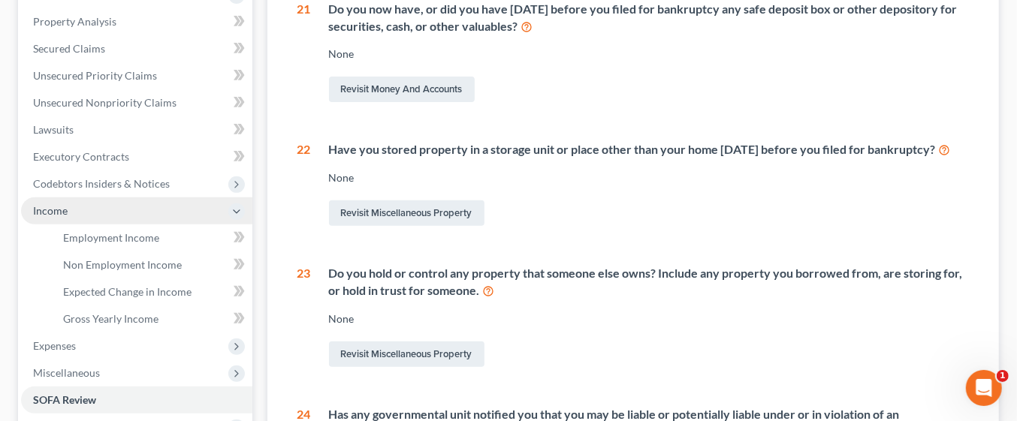
scroll to position [299, 0]
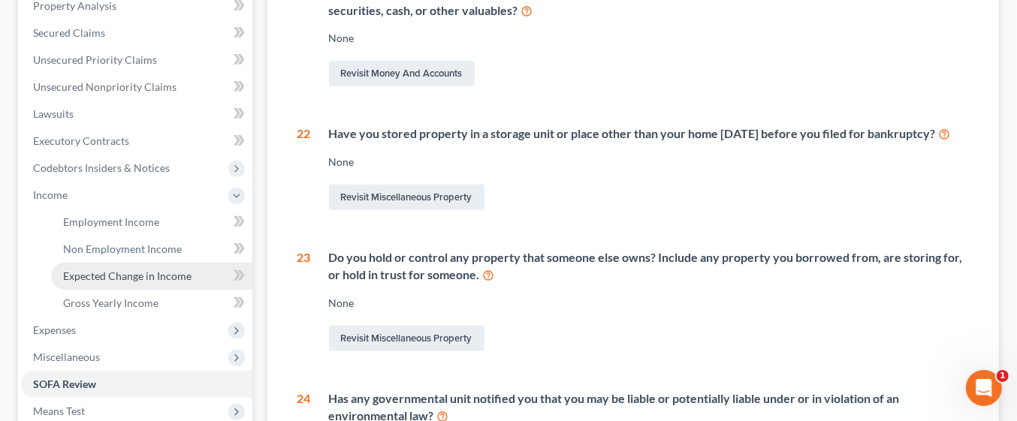
click at [154, 274] on span "Expected Change in Income" at bounding box center [127, 276] width 128 height 13
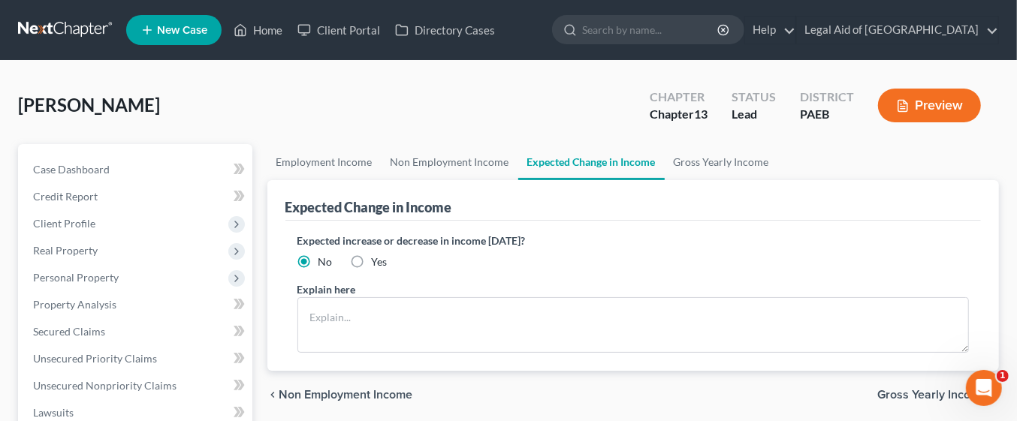
click at [372, 264] on label "Yes" at bounding box center [380, 262] width 16 height 15
click at [378, 264] on input "Yes" at bounding box center [383, 260] width 10 height 10
radio input "true"
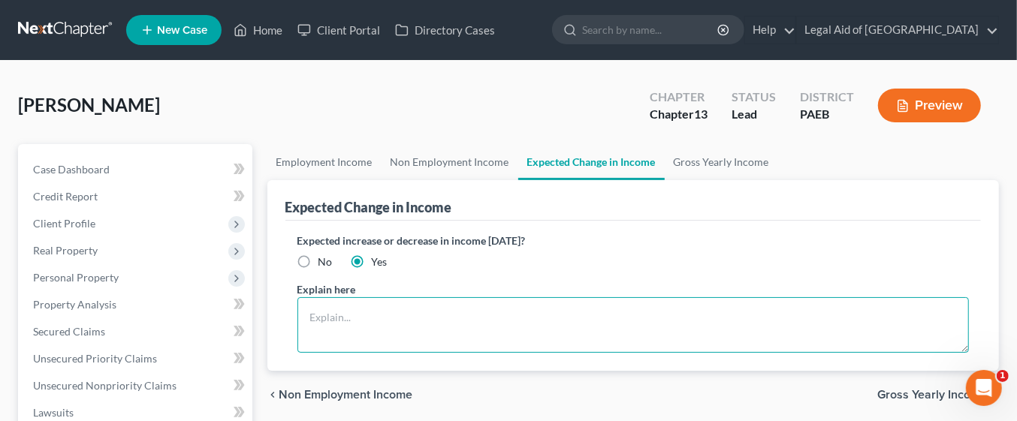
click at [412, 318] on textarea at bounding box center [633, 325] width 672 height 56
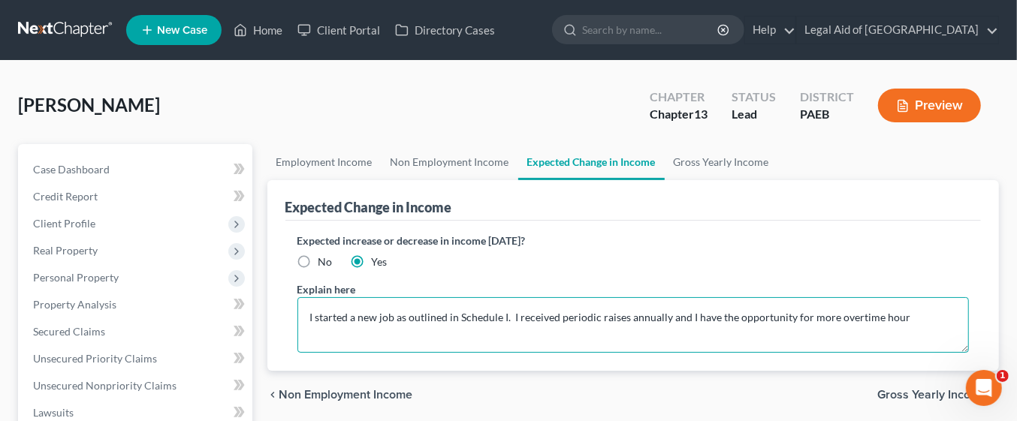
type textarea "I started a new job as outlined in Schedule I. I received periodic raises annua…"
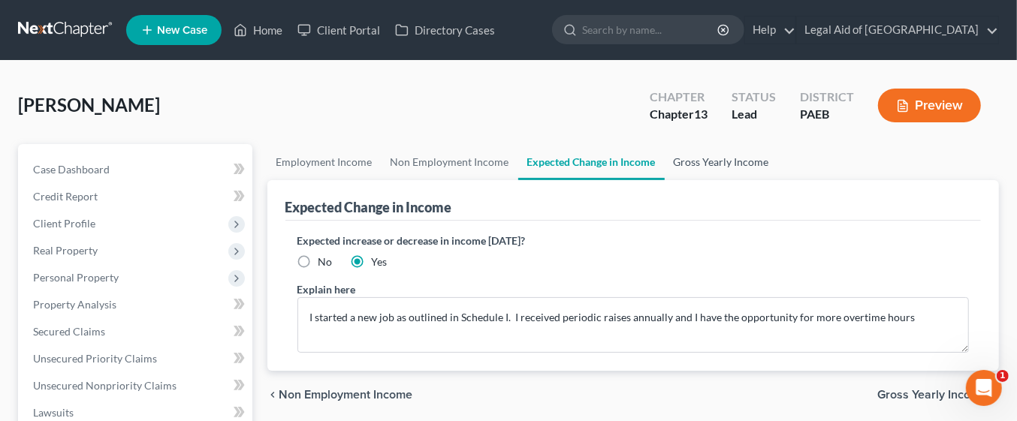
click at [740, 165] on link "Gross Yearly Income" at bounding box center [721, 162] width 113 height 36
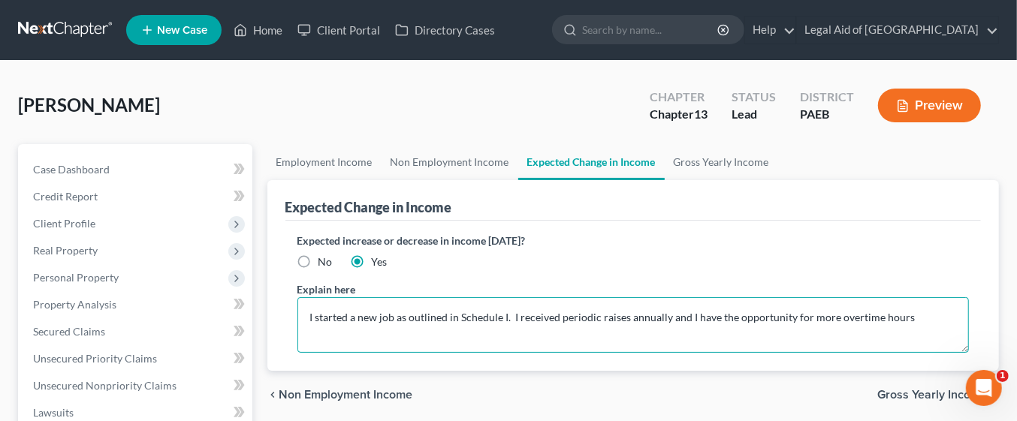
click at [309, 318] on textarea "I started a new job as outlined in Schedule I. I received periodic raises annua…" at bounding box center [633, 325] width 672 height 56
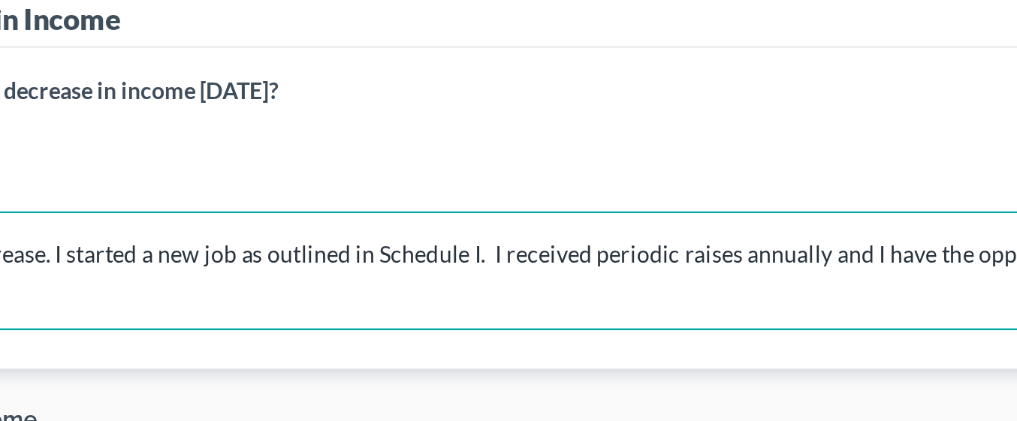
scroll to position [8, 0]
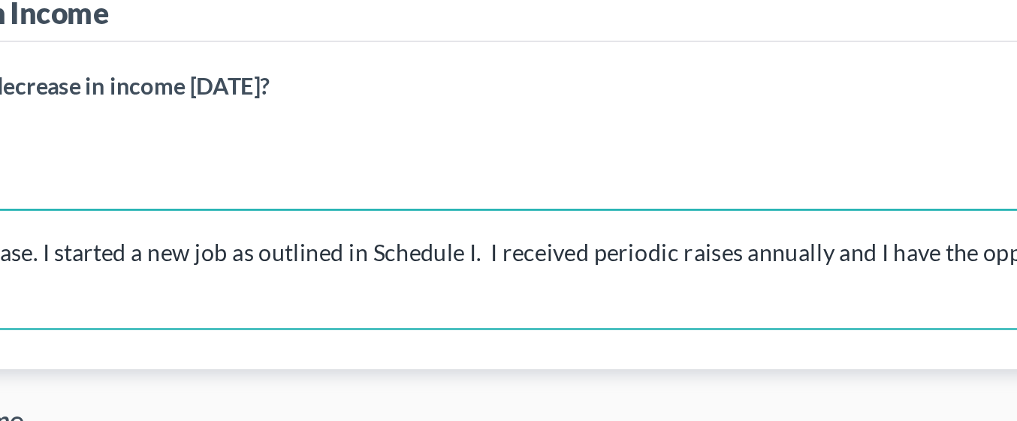
click at [669, 308] on textarea "I anticipate an increase. I started a new job as outlined in Schedule I. I rece…" at bounding box center [633, 317] width 672 height 56
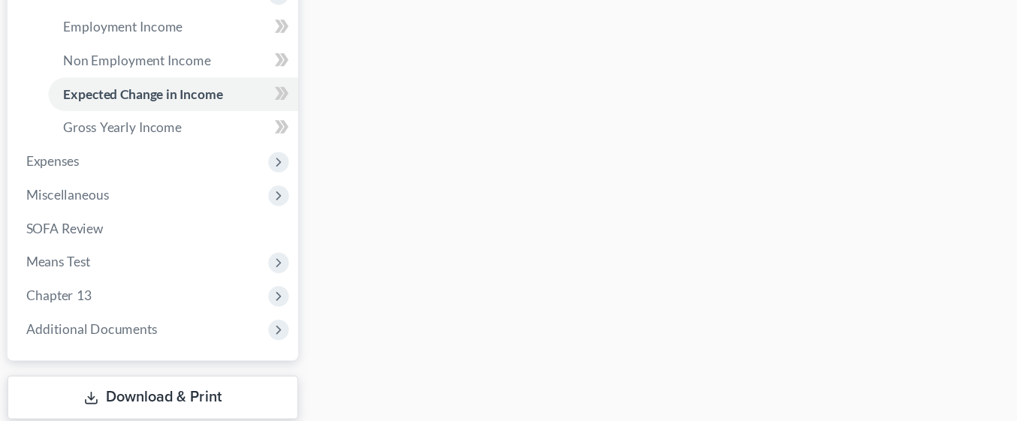
scroll to position [488, 0]
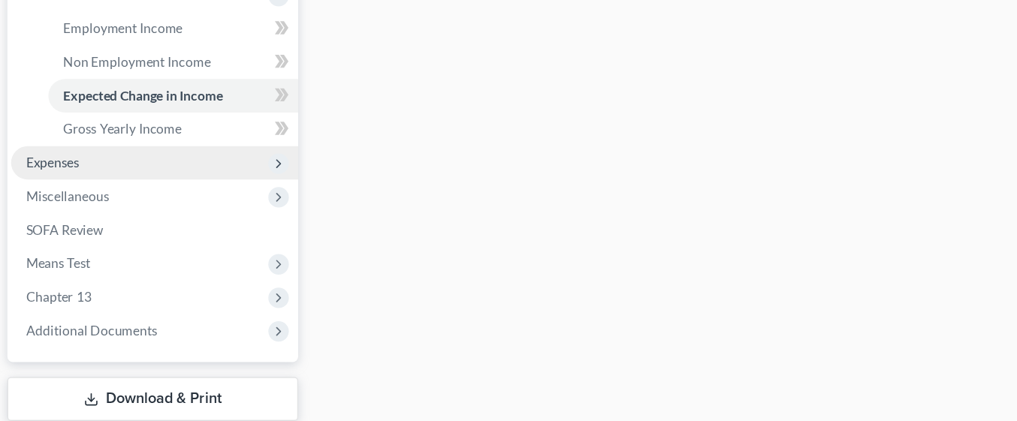
type textarea "I anticipate an increase. I started a new job as outlined in Schedule I. I rece…"
click at [95, 146] on span "Expenses" at bounding box center [136, 141] width 231 height 27
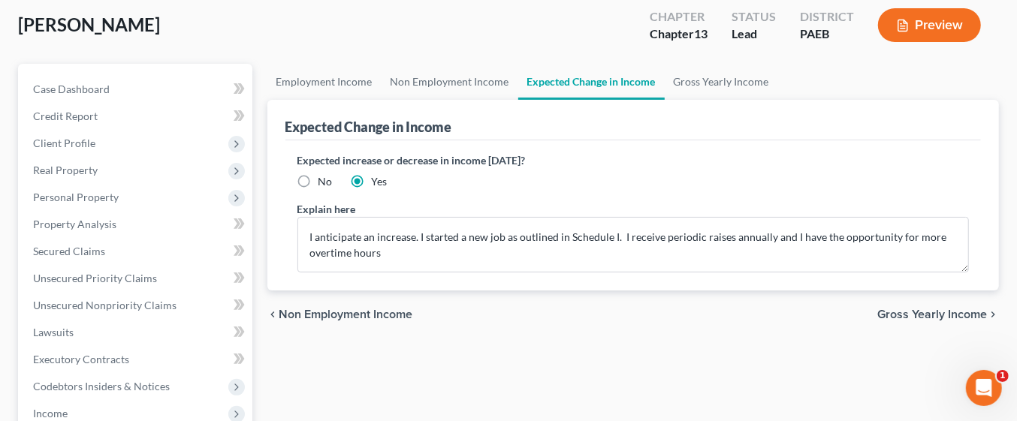
scroll to position [0, 0]
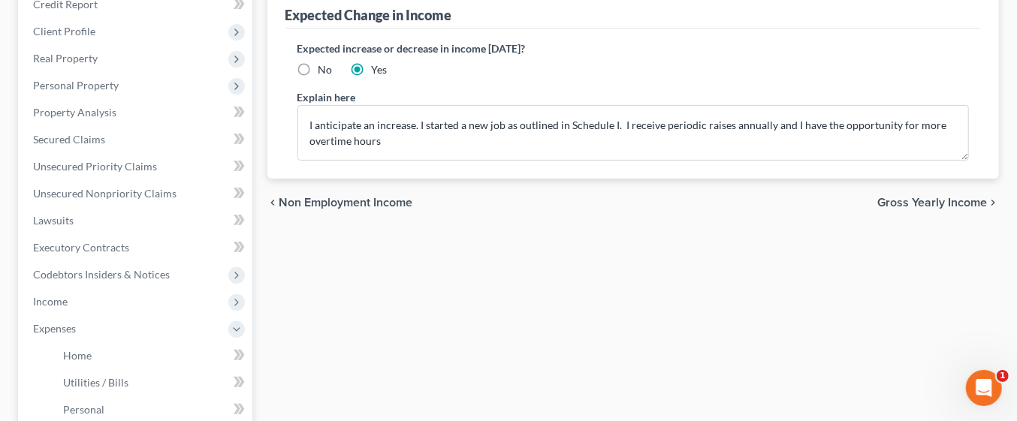
click at [933, 201] on span "Gross Yearly Income" at bounding box center [932, 203] width 110 height 12
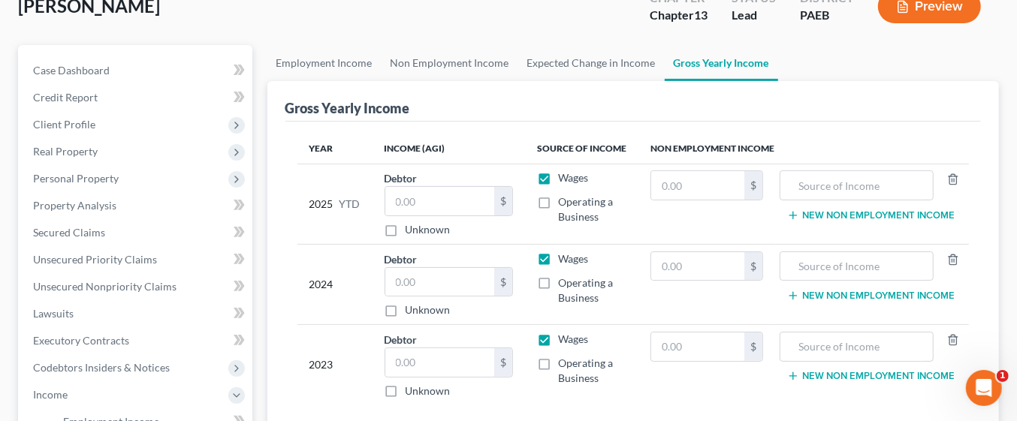
scroll to position [108, 0]
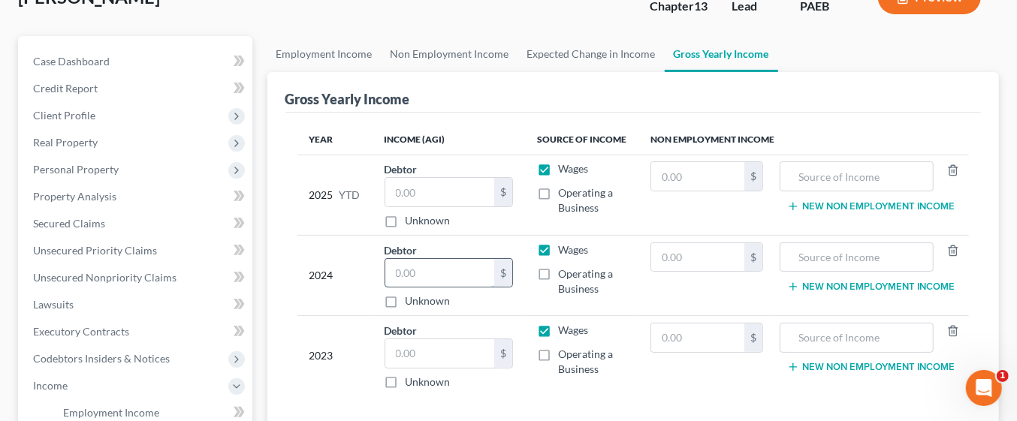
click at [447, 273] on input "text" at bounding box center [440, 273] width 110 height 29
type input "27,489.00"
click at [422, 189] on input "text" at bounding box center [440, 192] width 110 height 29
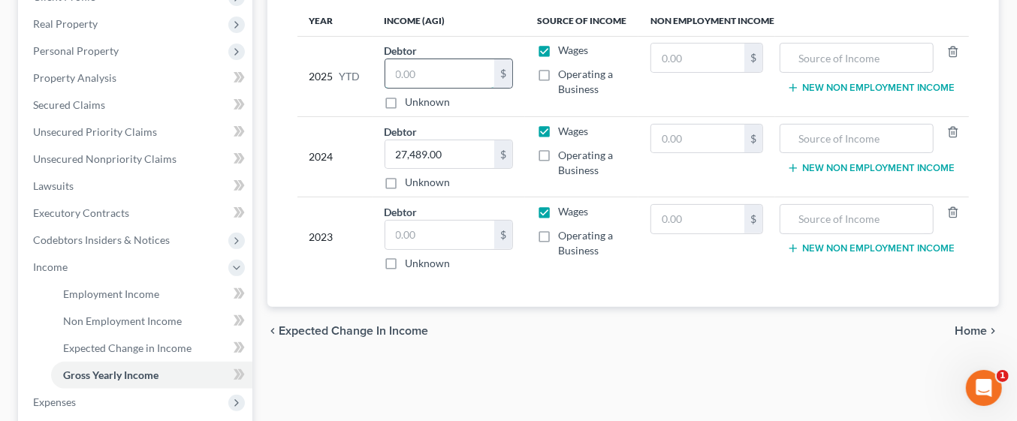
scroll to position [231, 0]
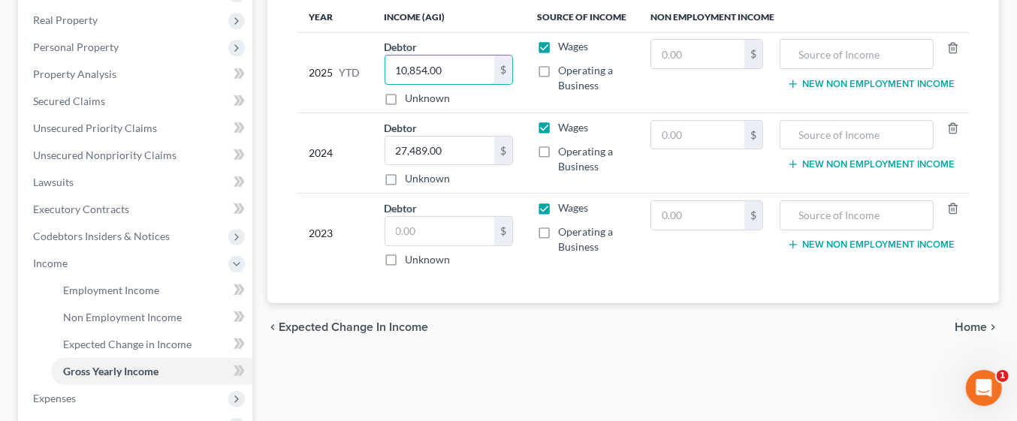
type input "10,854.00"
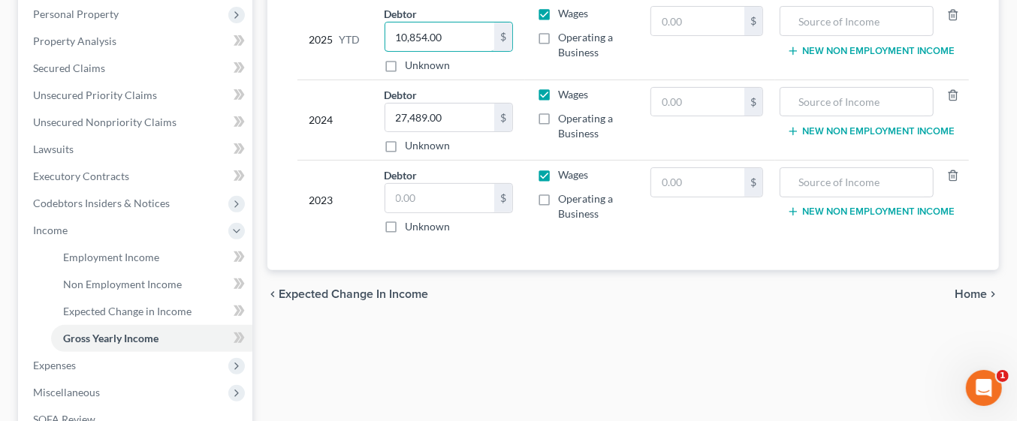
scroll to position [267, 0]
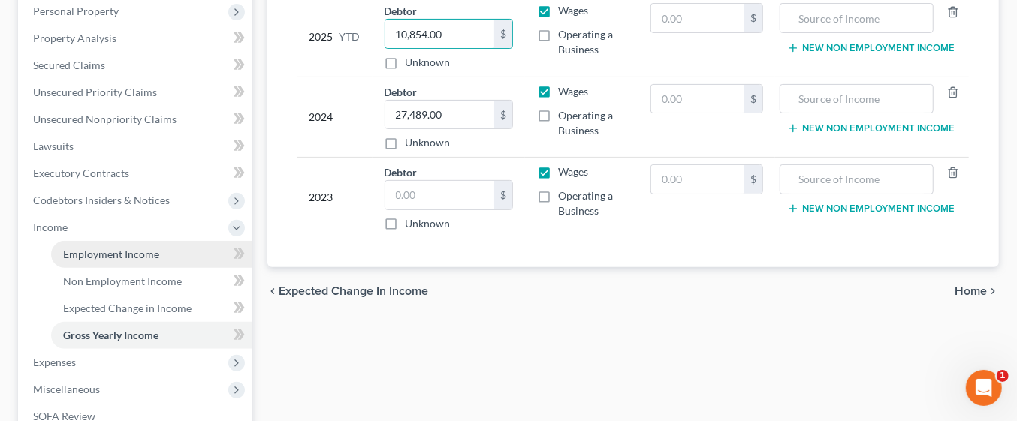
click at [158, 253] on link "Employment Income" at bounding box center [151, 254] width 201 height 27
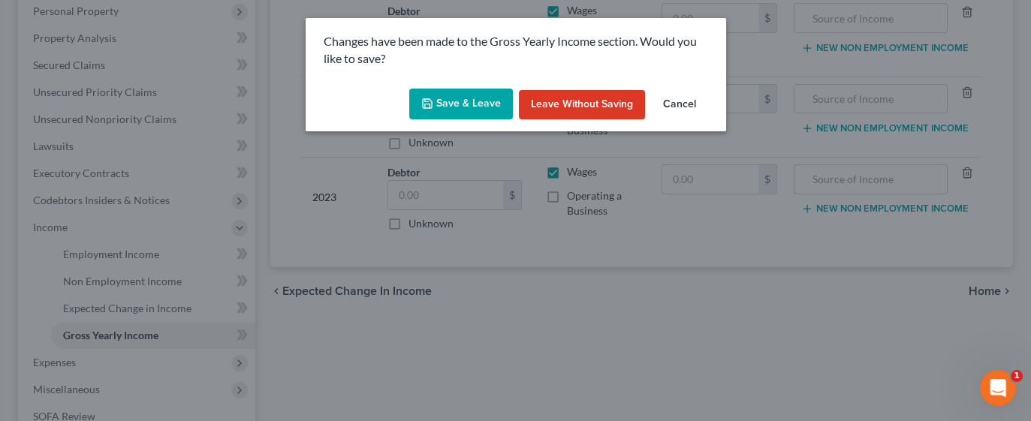
click at [486, 104] on button "Save & Leave" at bounding box center [461, 105] width 104 height 32
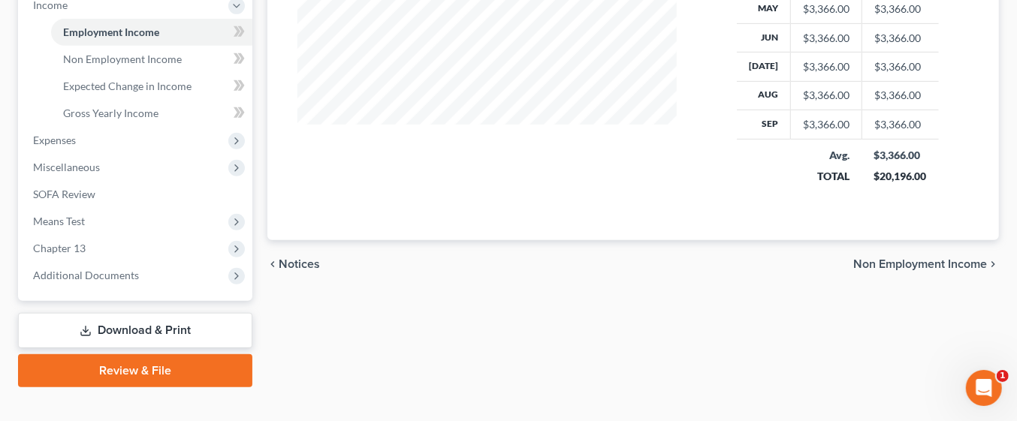
scroll to position [509, 0]
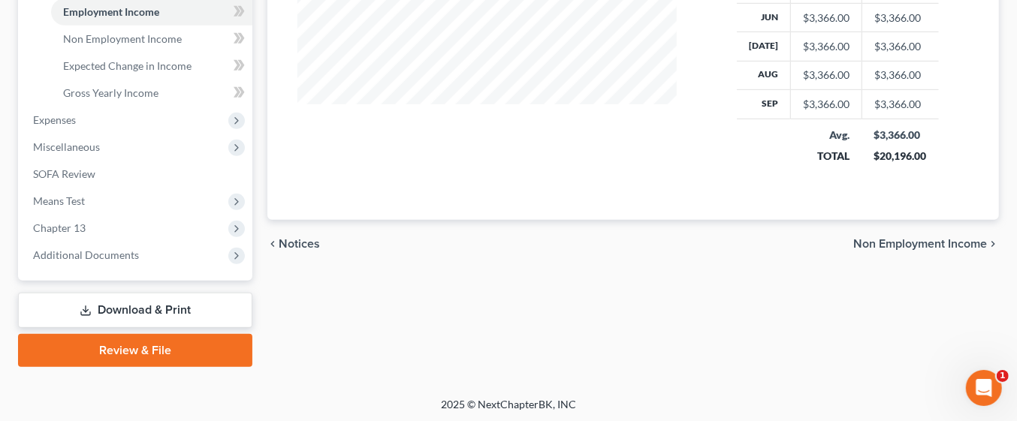
click at [948, 240] on span "Non Employment Income" at bounding box center [920, 244] width 134 height 12
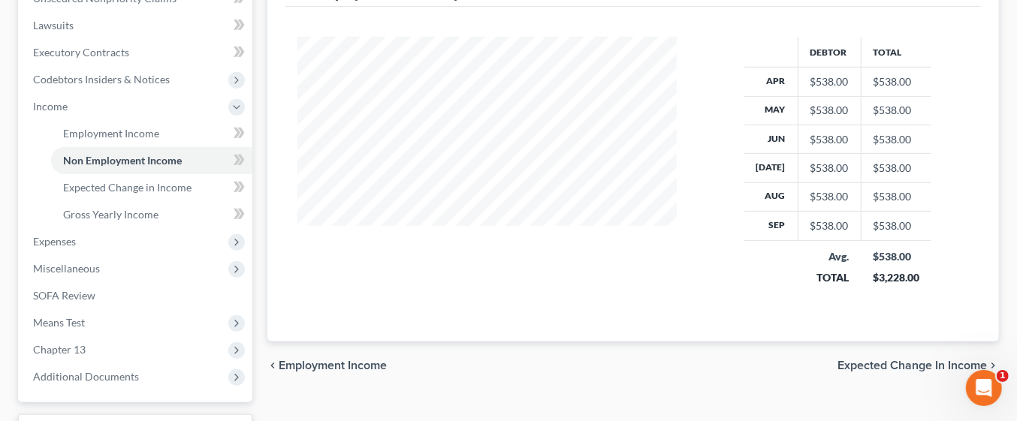
scroll to position [403, 0]
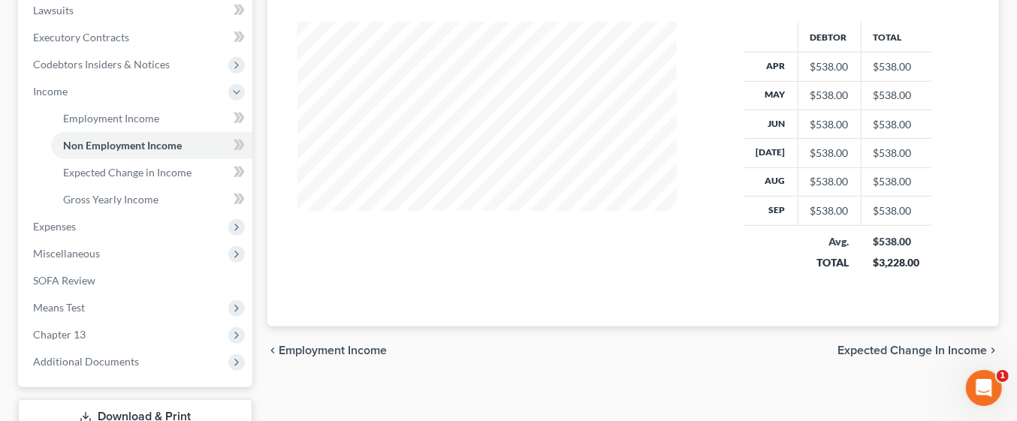
click at [969, 346] on span "Expected Change in Income" at bounding box center [912, 351] width 149 height 12
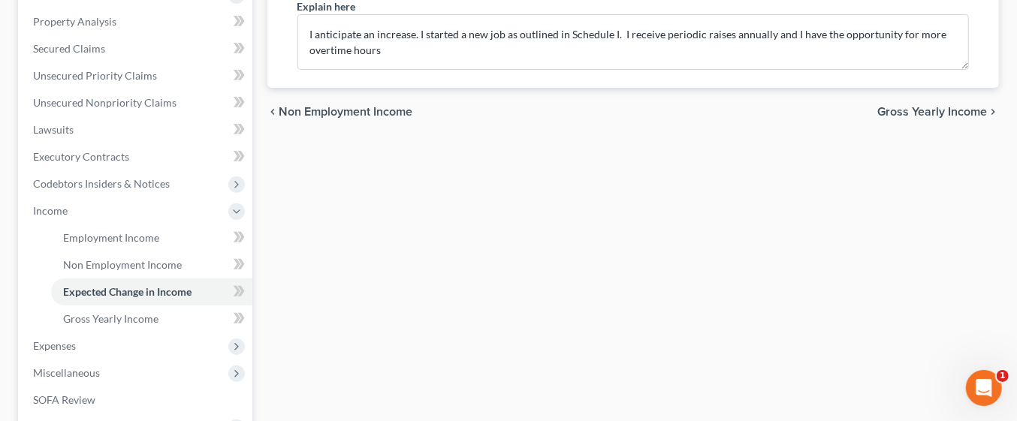
scroll to position [291, 0]
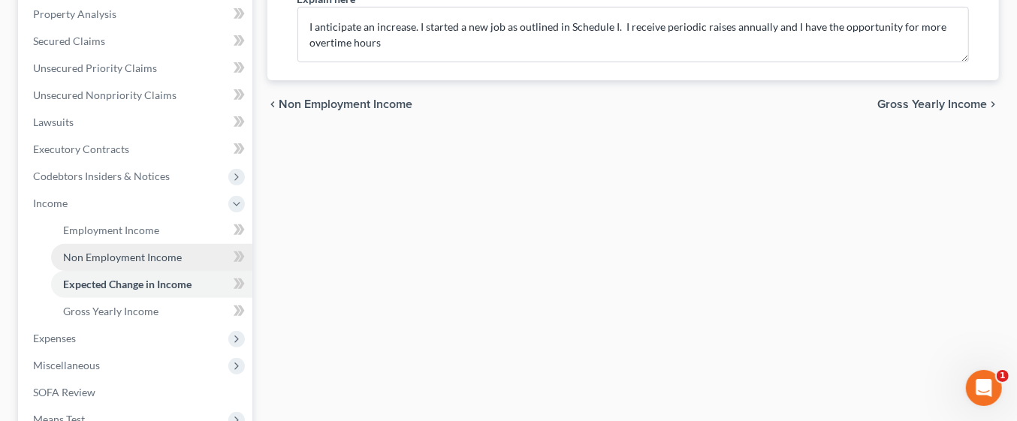
click at [133, 254] on span "Non Employment Income" at bounding box center [122, 257] width 119 height 13
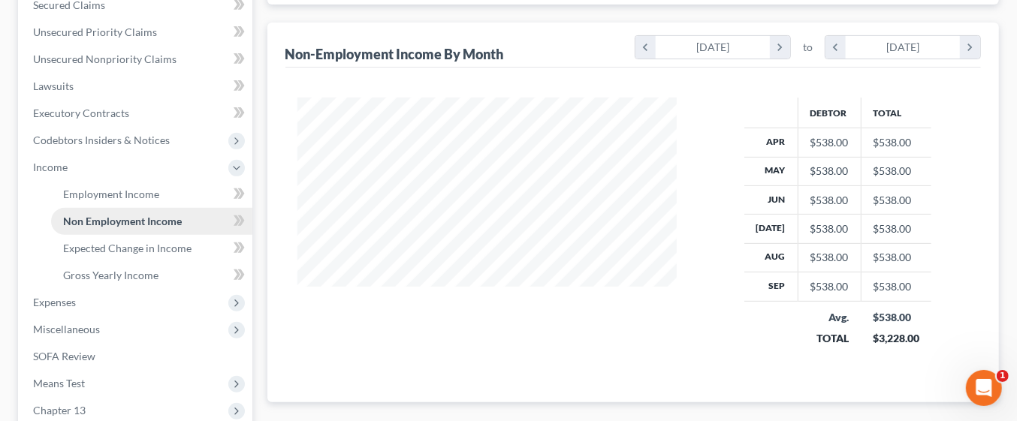
scroll to position [331, 0]
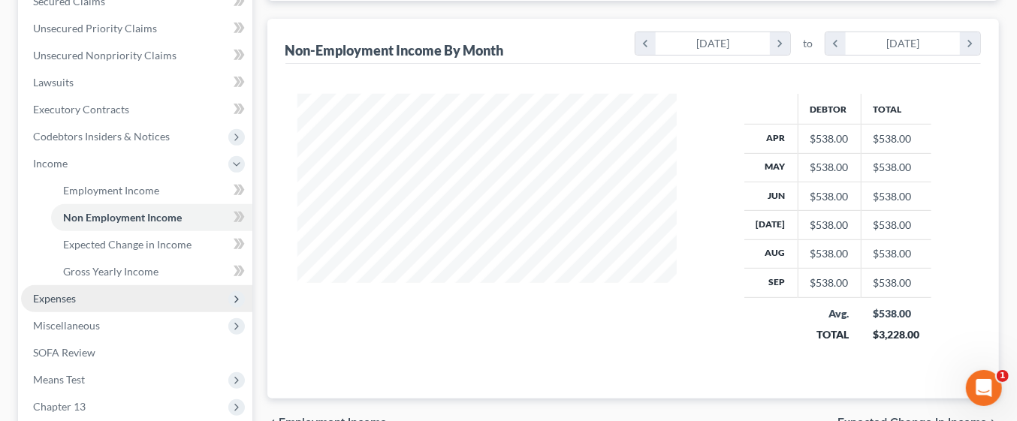
click at [84, 300] on span "Expenses" at bounding box center [136, 298] width 231 height 27
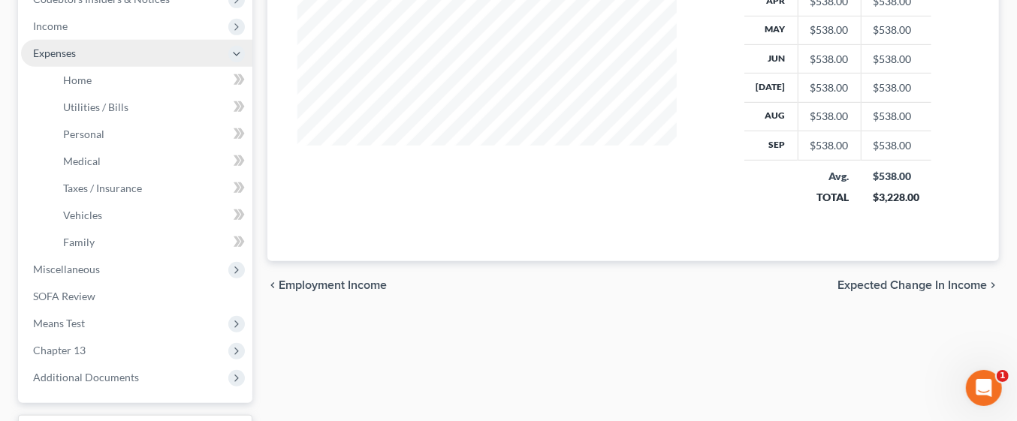
scroll to position [488, 0]
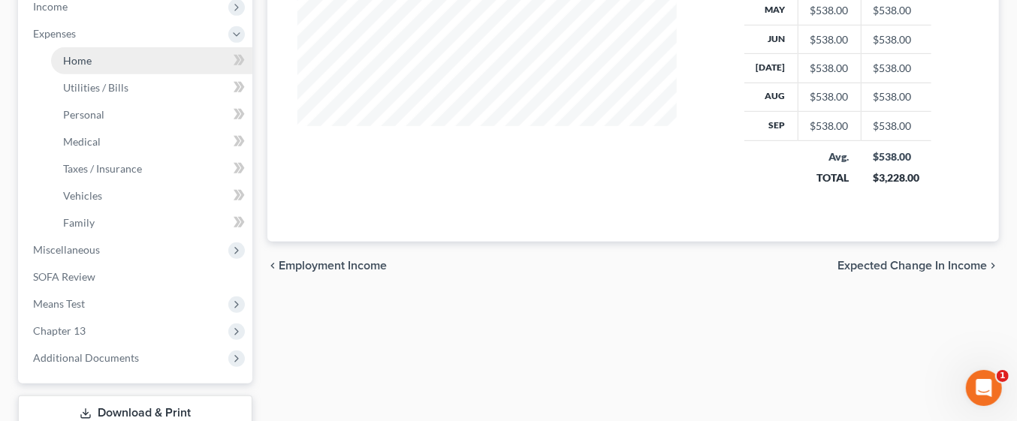
click at [131, 61] on link "Home" at bounding box center [151, 60] width 201 height 27
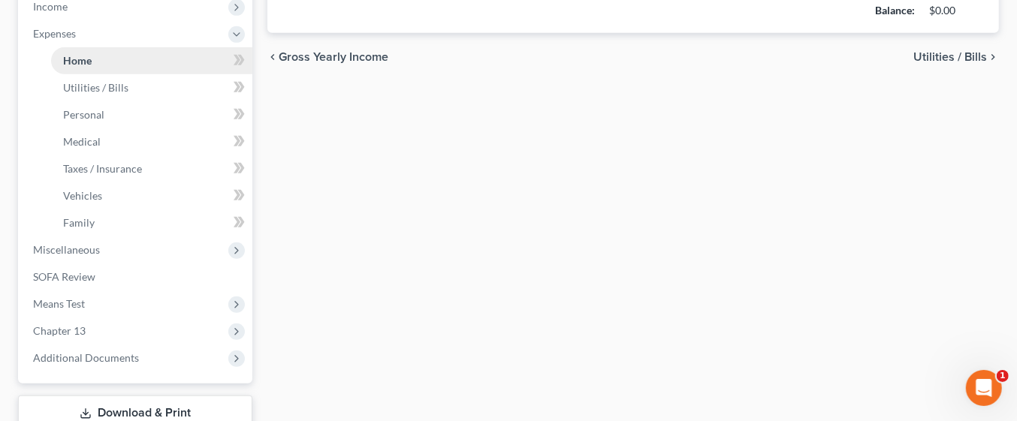
type input "0.00"
radio input "true"
type input "0.00"
type input "500.00"
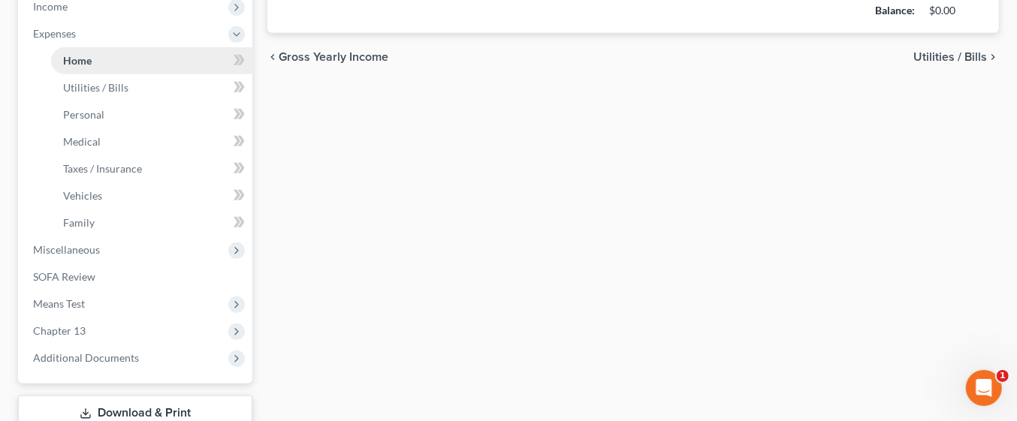
type input "0.00"
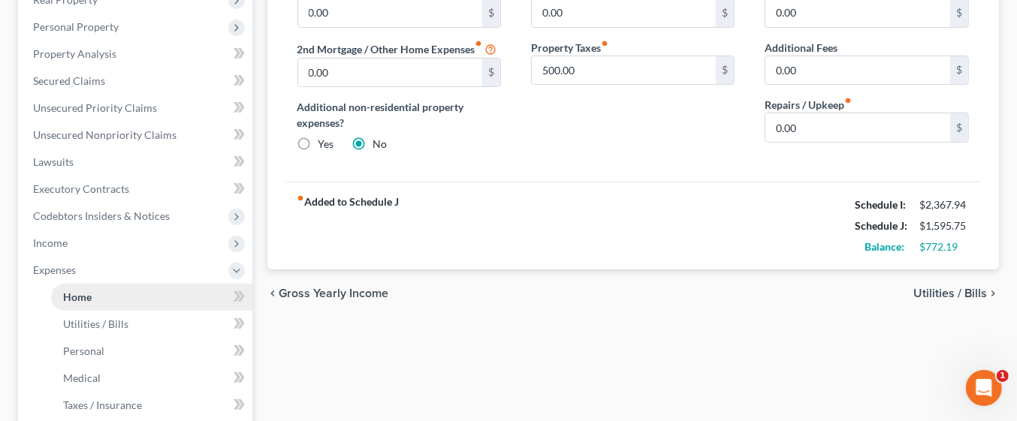
scroll to position [253, 0]
